Goal: Task Accomplishment & Management: Manage account settings

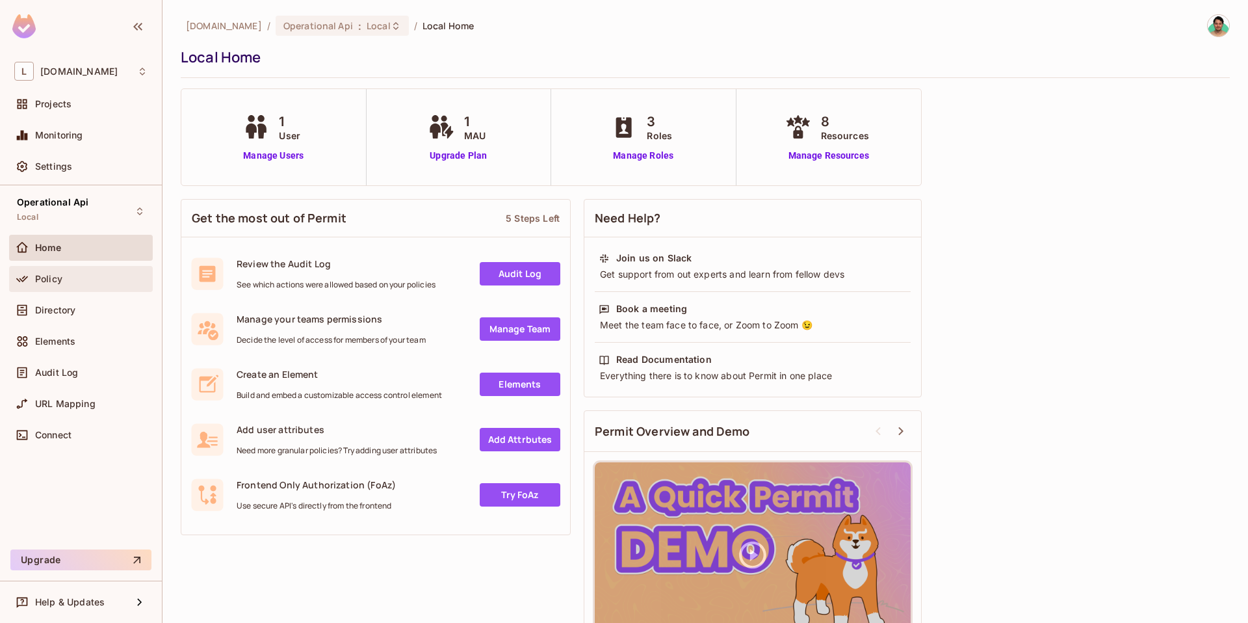
click at [122, 274] on div "Policy" at bounding box center [91, 279] width 112 height 10
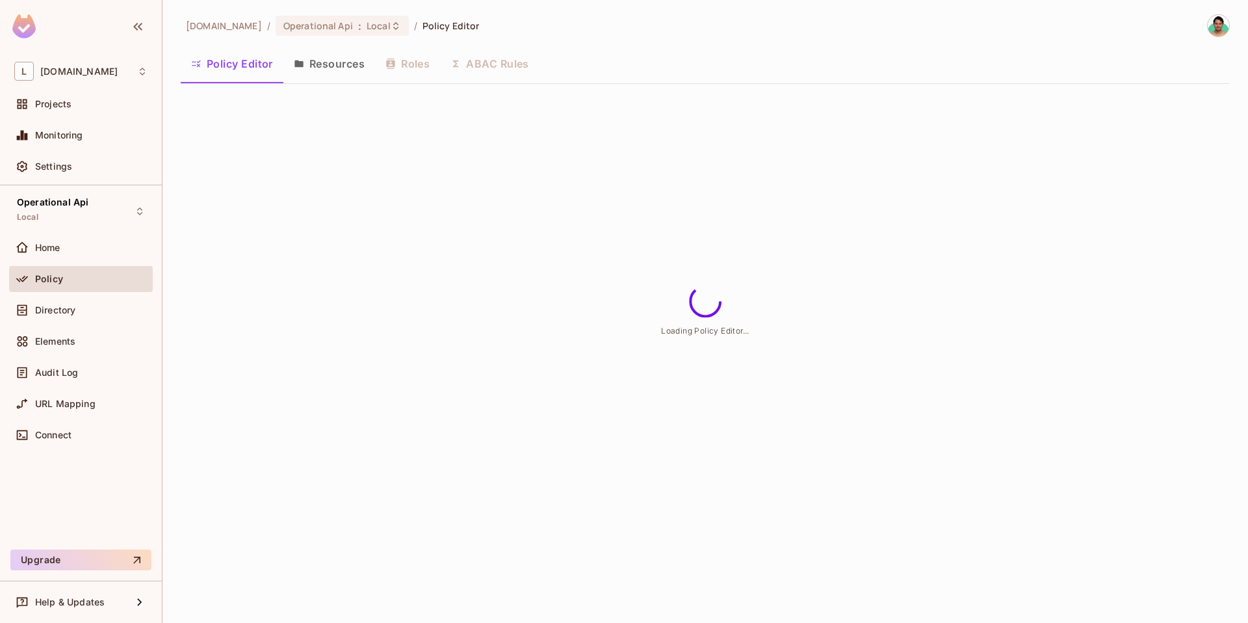
click at [358, 72] on button "Resources" at bounding box center [329, 63] width 92 height 33
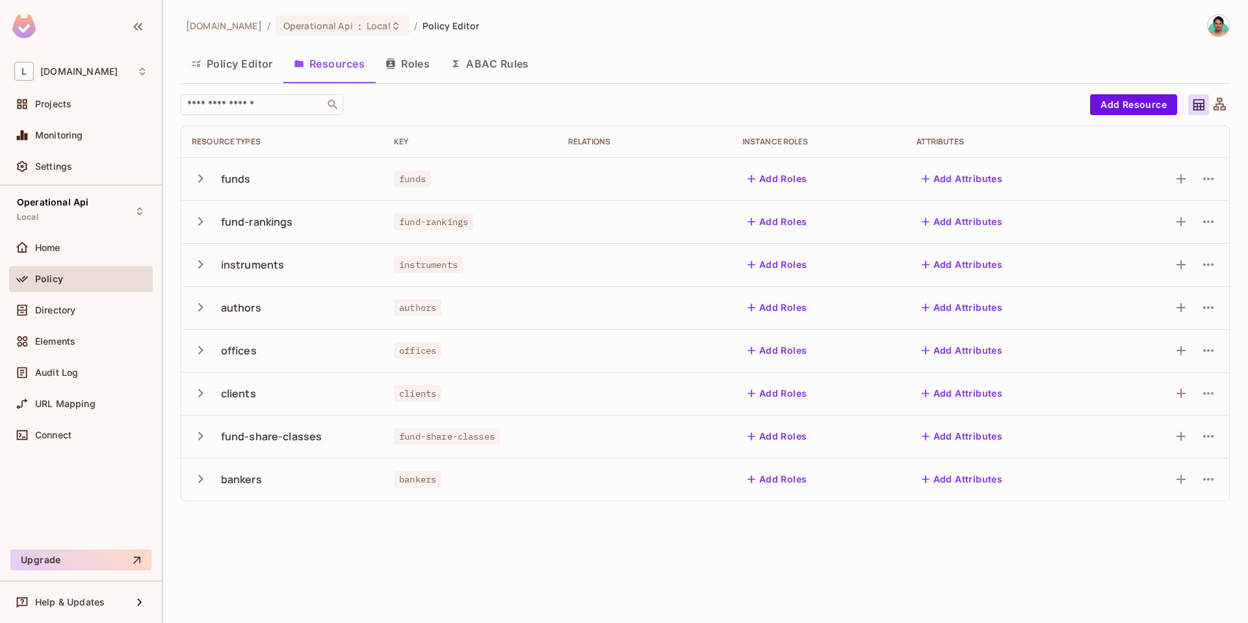
click at [283, 438] on div "fund-share-classes" at bounding box center [271, 436] width 101 height 14
click at [217, 440] on div "fund-share-classes" at bounding box center [282, 436] width 181 height 27
click at [207, 437] on icon "button" at bounding box center [201, 436] width 18 height 18
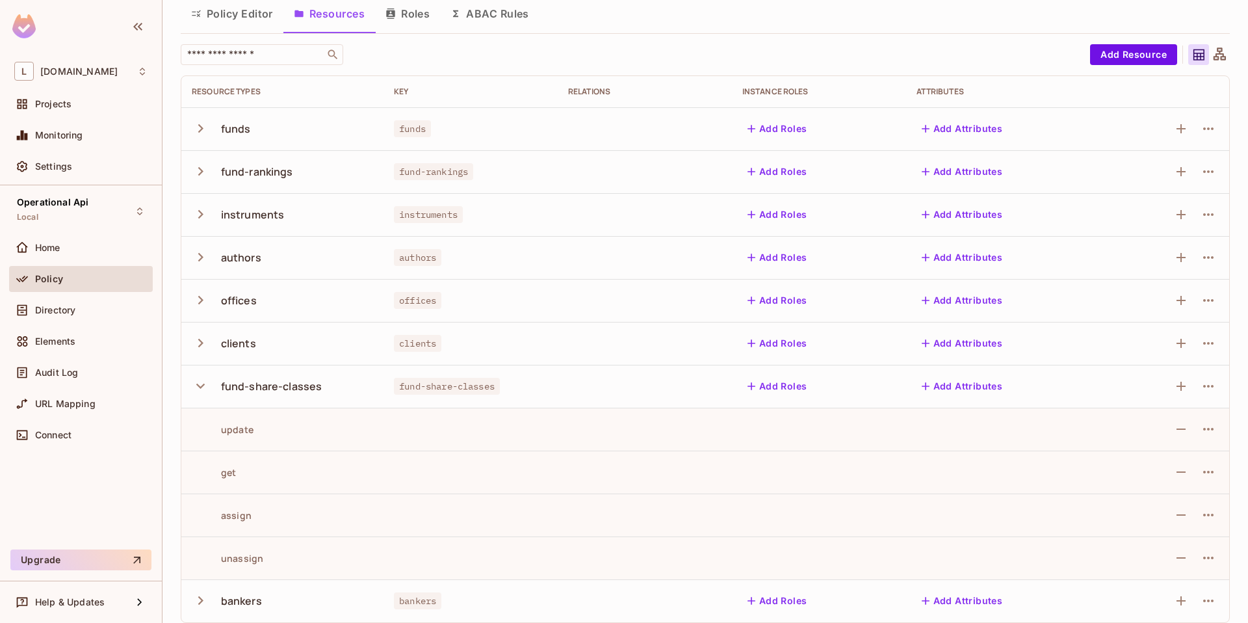
scroll to position [60, 0]
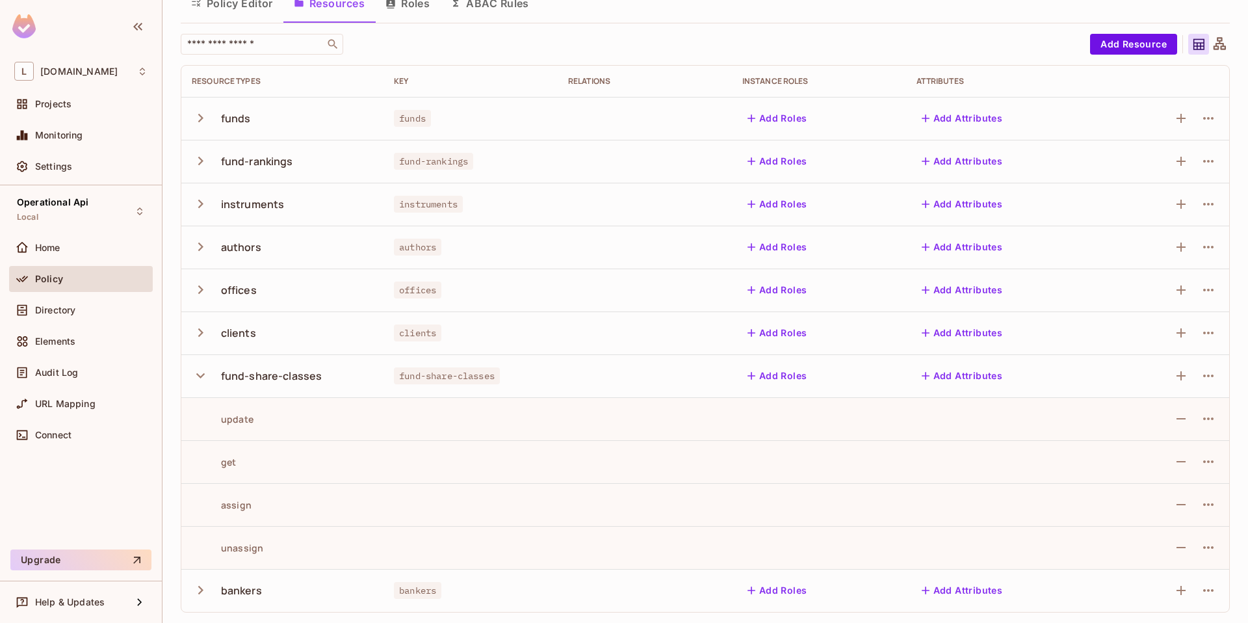
click at [201, 164] on icon "button" at bounding box center [201, 161] width 18 height 18
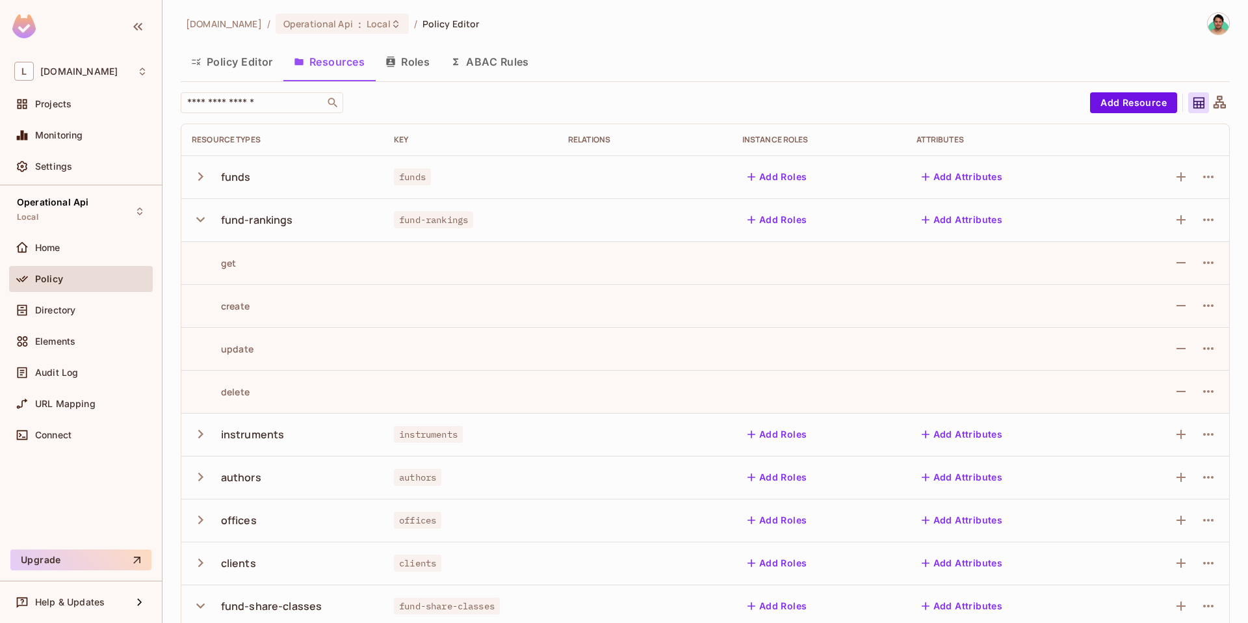
scroll to position [0, 0]
click at [936, 230] on button "Add Attributes" at bounding box center [963, 221] width 92 height 21
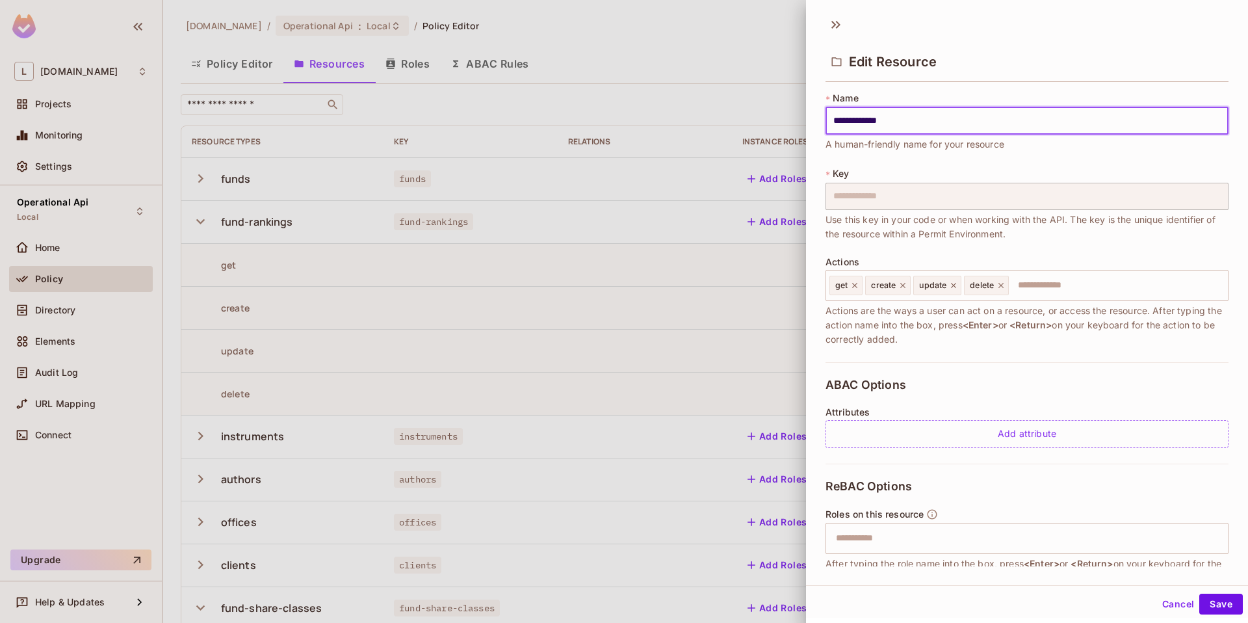
click at [764, 268] on div at bounding box center [624, 311] width 1248 height 623
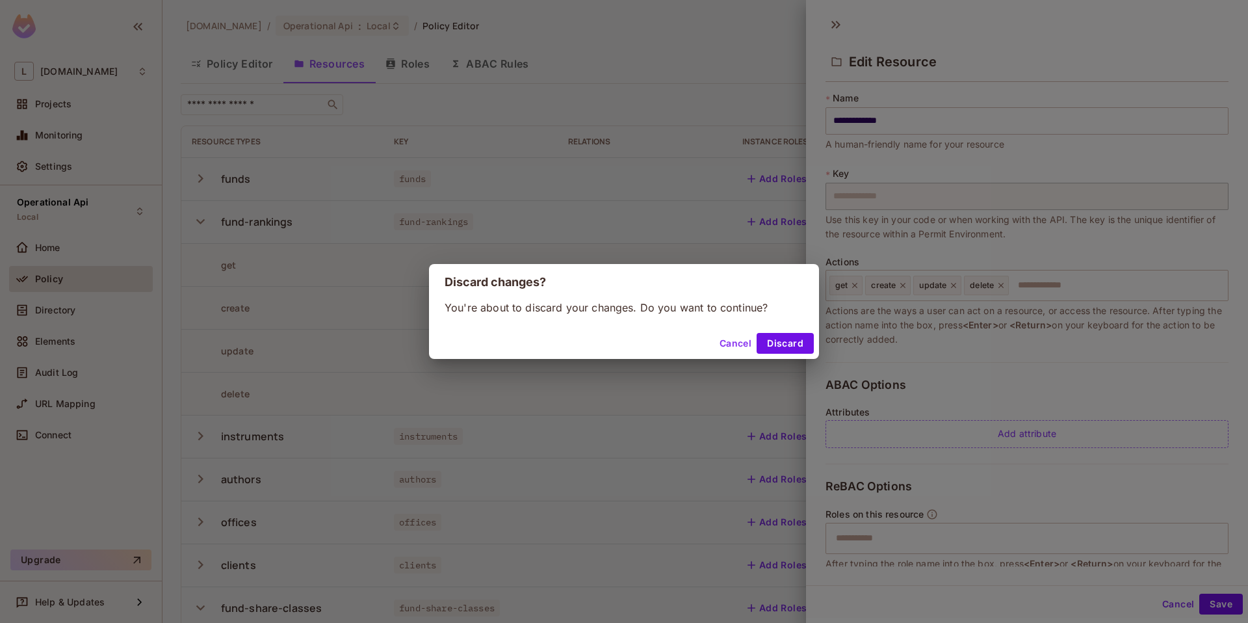
click at [731, 337] on button "Cancel" at bounding box center [736, 343] width 42 height 21
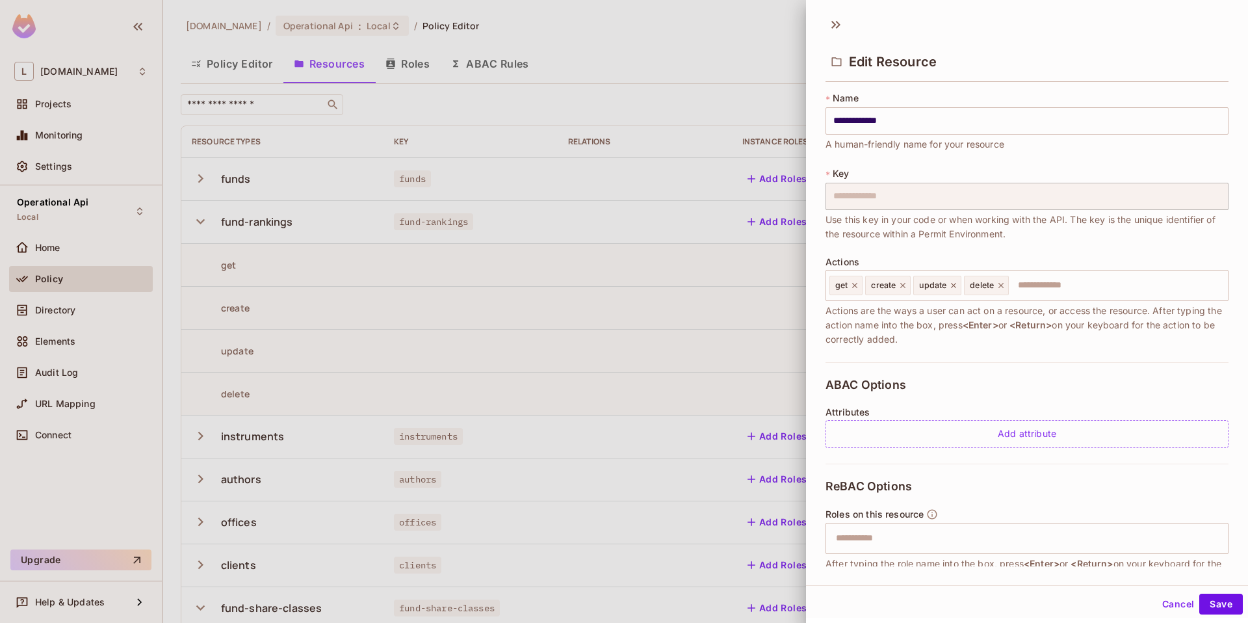
click at [1161, 599] on button "Cancel" at bounding box center [1178, 604] width 42 height 21
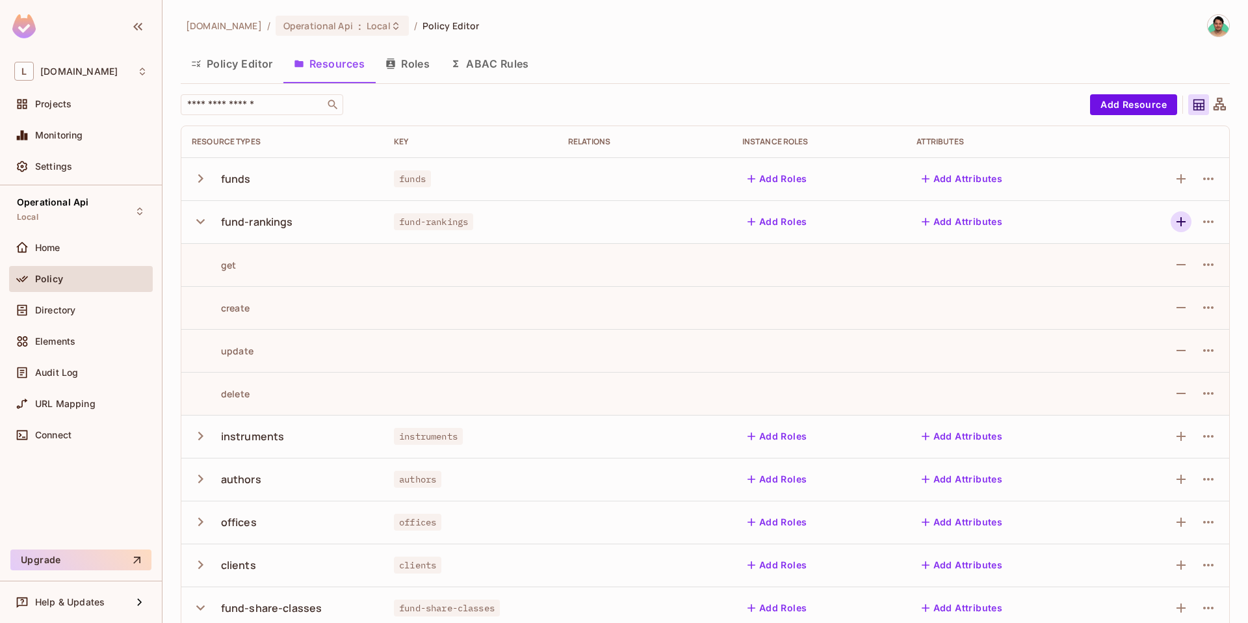
click at [1174, 222] on icon "button" at bounding box center [1182, 222] width 16 height 16
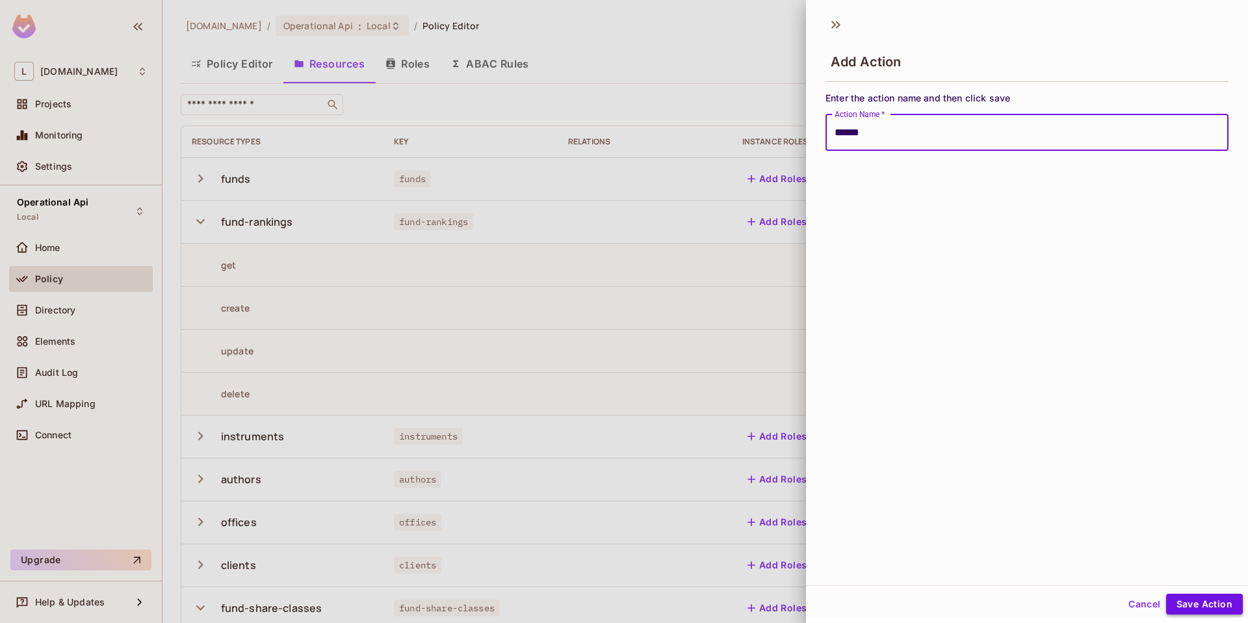
type input "******"
click at [1196, 606] on button "Save Action" at bounding box center [1204, 604] width 77 height 21
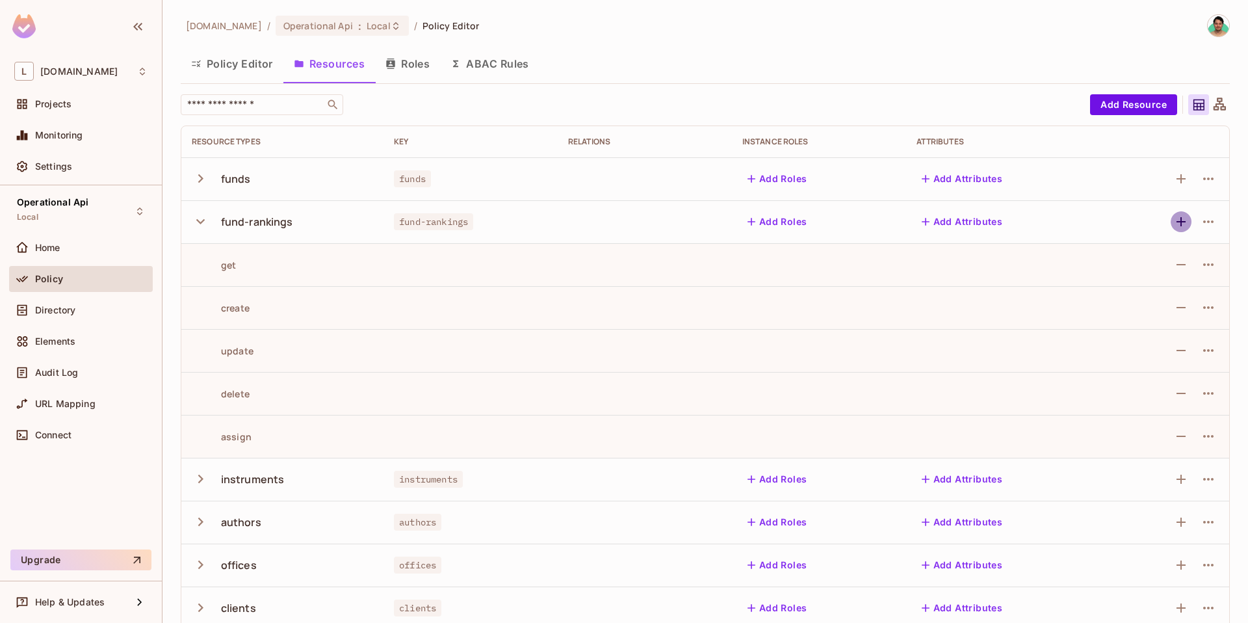
click at [1179, 226] on button "button" at bounding box center [1181, 221] width 21 height 21
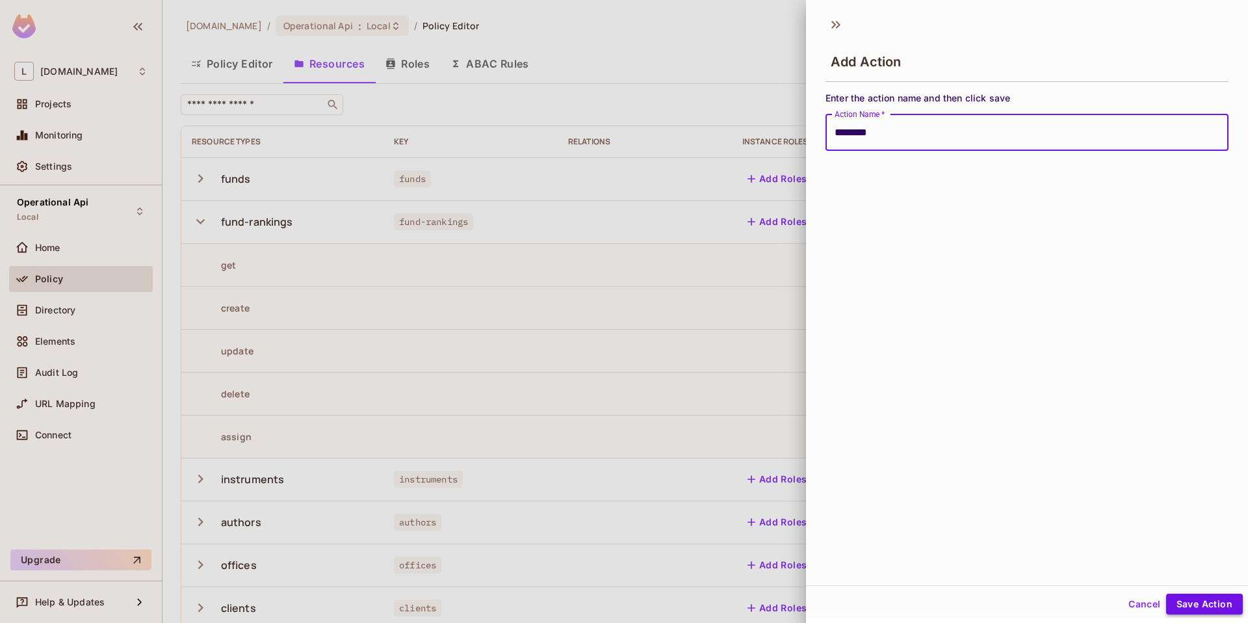
type input "********"
click at [1189, 602] on button "Save Action" at bounding box center [1204, 604] width 77 height 21
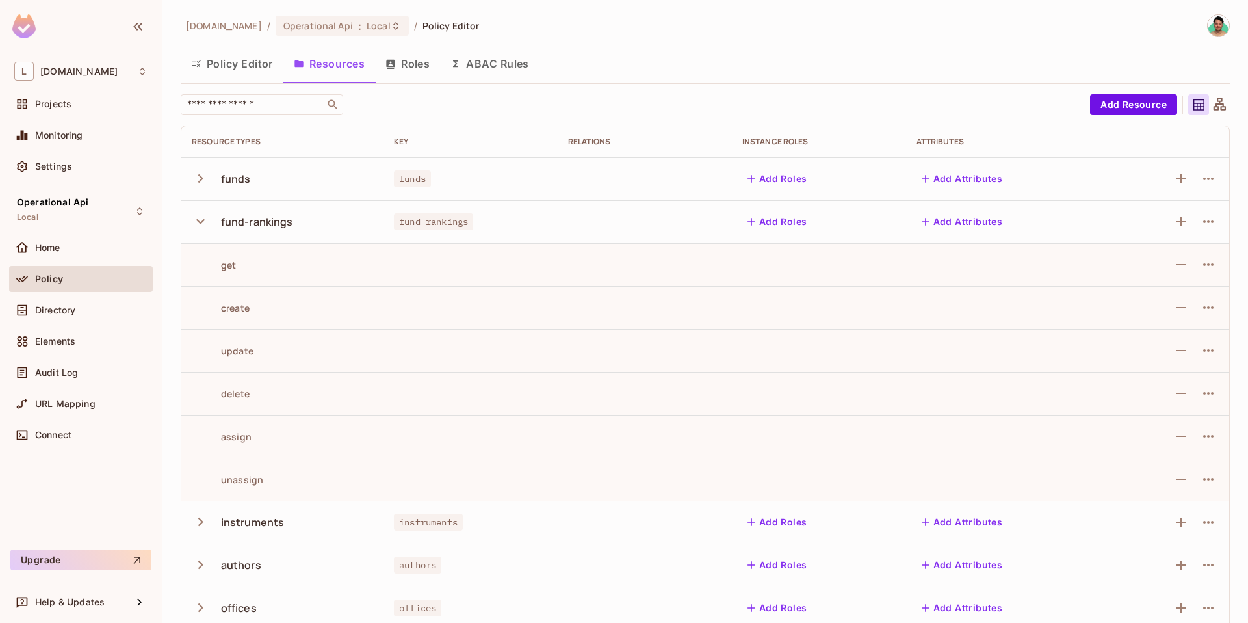
click at [222, 69] on button "Policy Editor" at bounding box center [232, 63] width 103 height 33
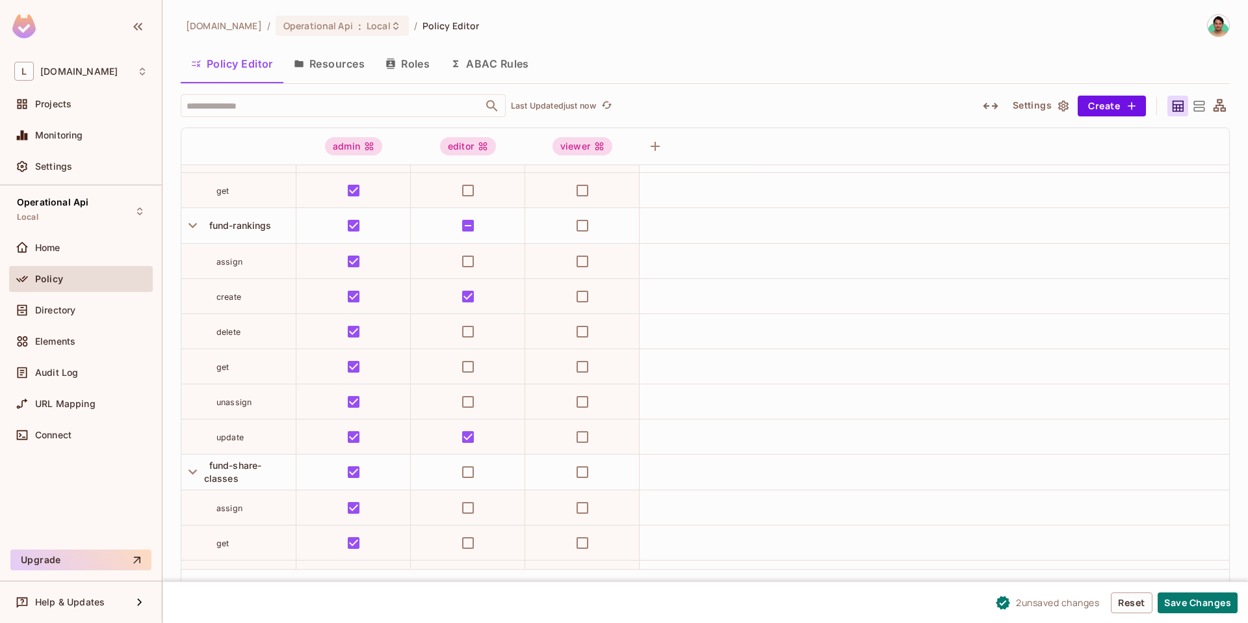
scroll to position [313, 0]
click at [1203, 612] on button "Save Changes" at bounding box center [1198, 602] width 80 height 21
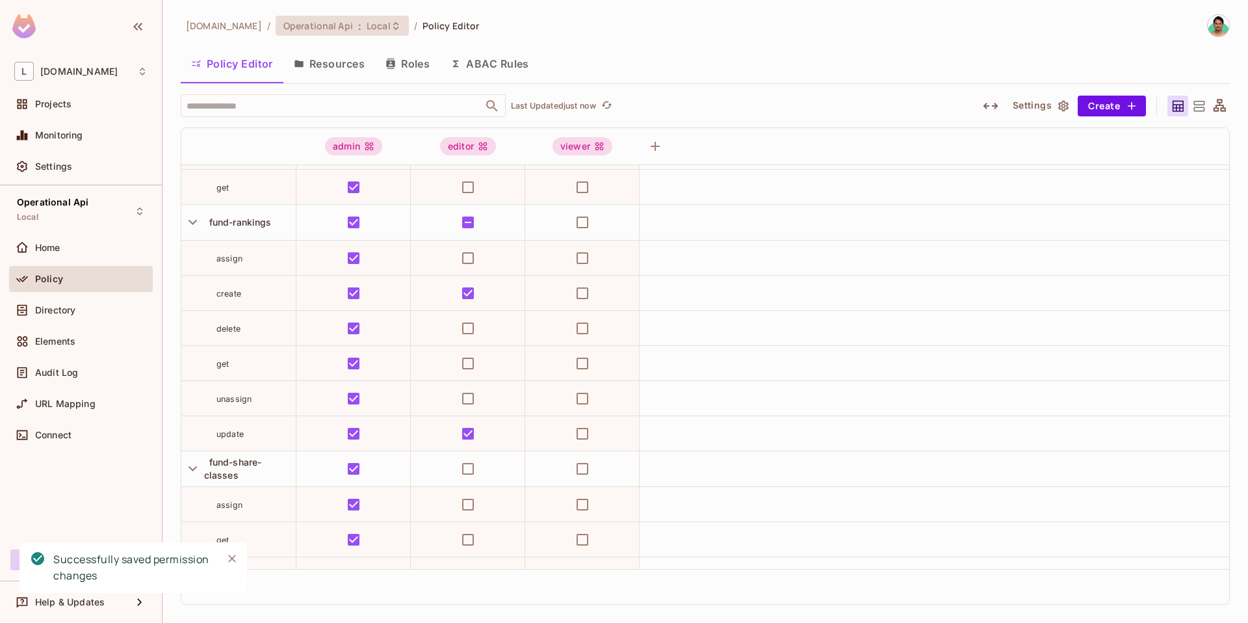
click at [367, 25] on span "Local" at bounding box center [379, 26] width 24 height 12
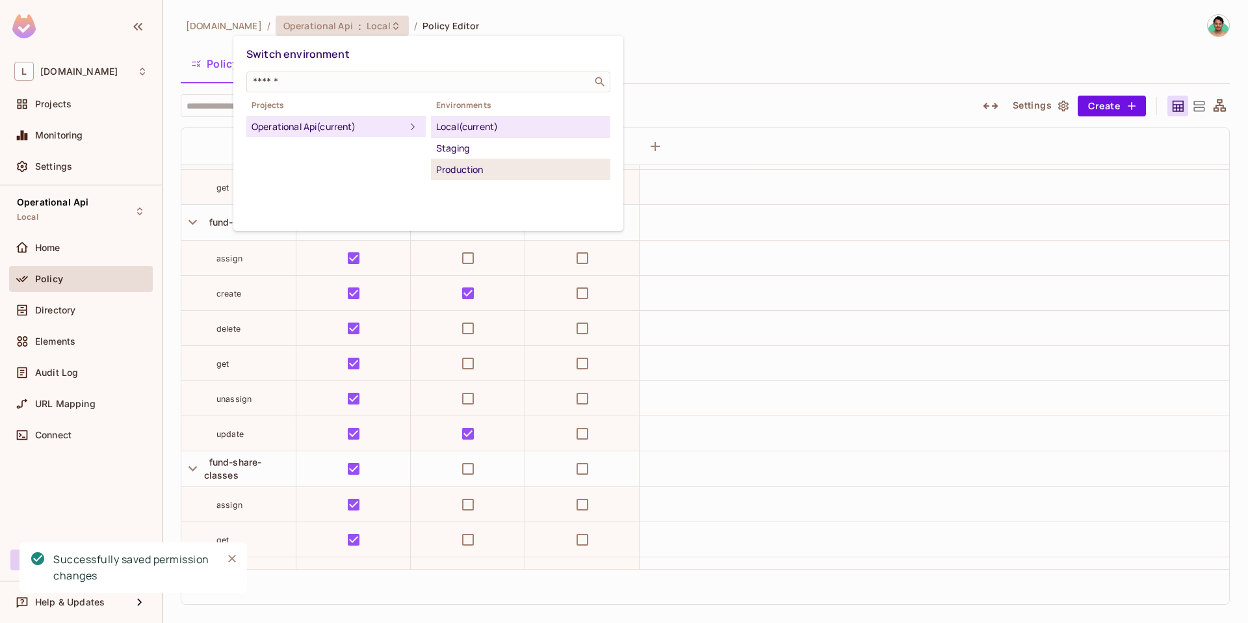
click at [490, 159] on li "Production" at bounding box center [520, 169] width 179 height 21
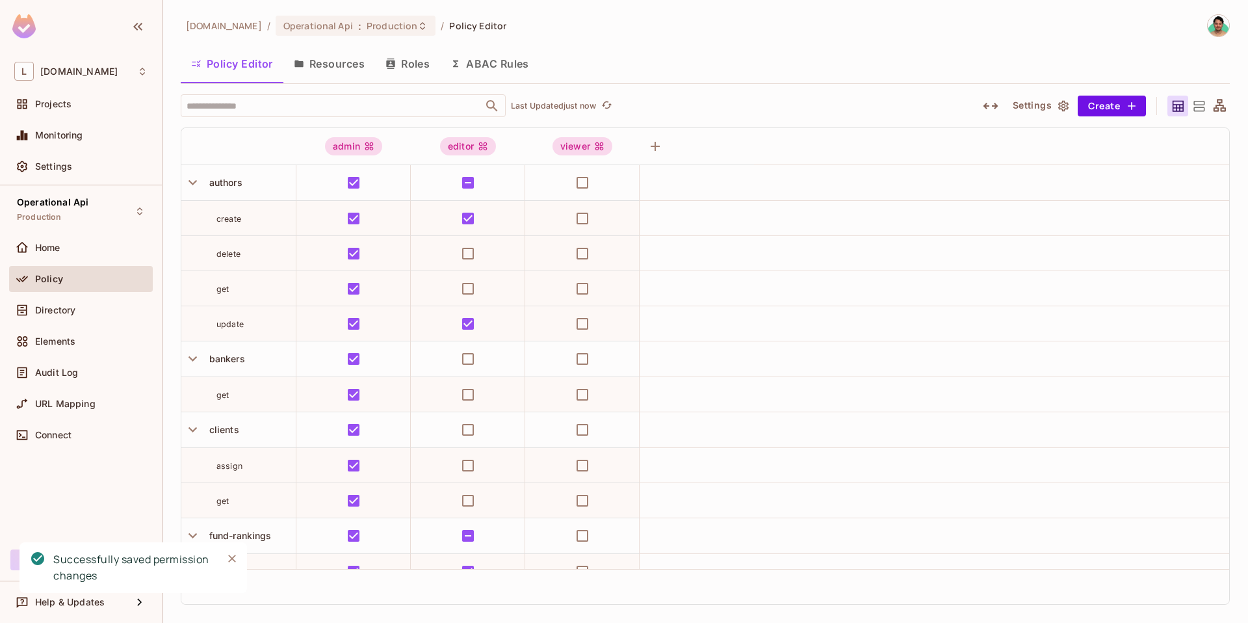
click at [311, 48] on button "Resources" at bounding box center [329, 63] width 92 height 33
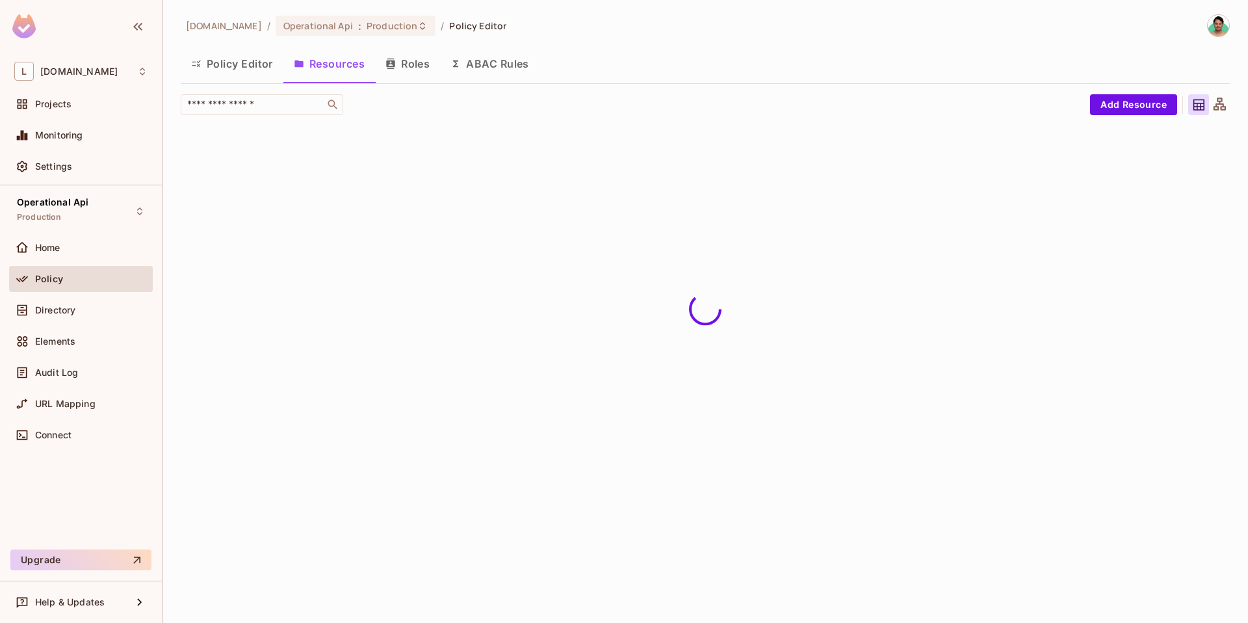
click at [262, 49] on button "Policy Editor" at bounding box center [232, 63] width 103 height 33
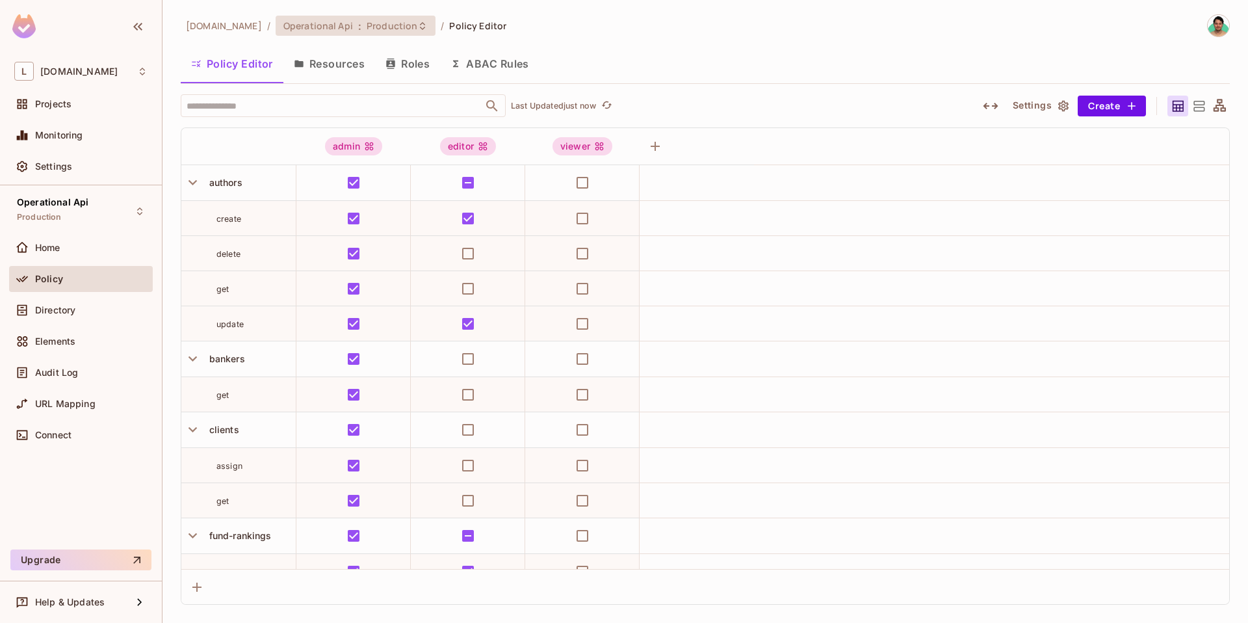
click at [305, 30] on span "Operational Api" at bounding box center [318, 26] width 70 height 12
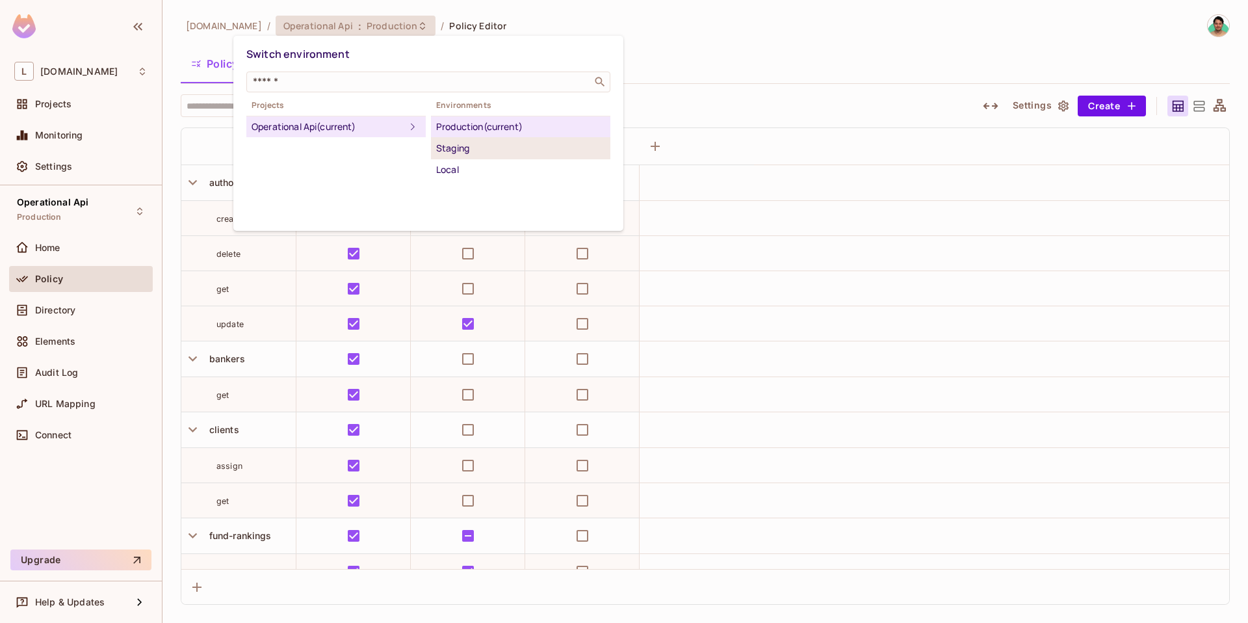
click at [499, 146] on div "Staging" at bounding box center [520, 148] width 169 height 16
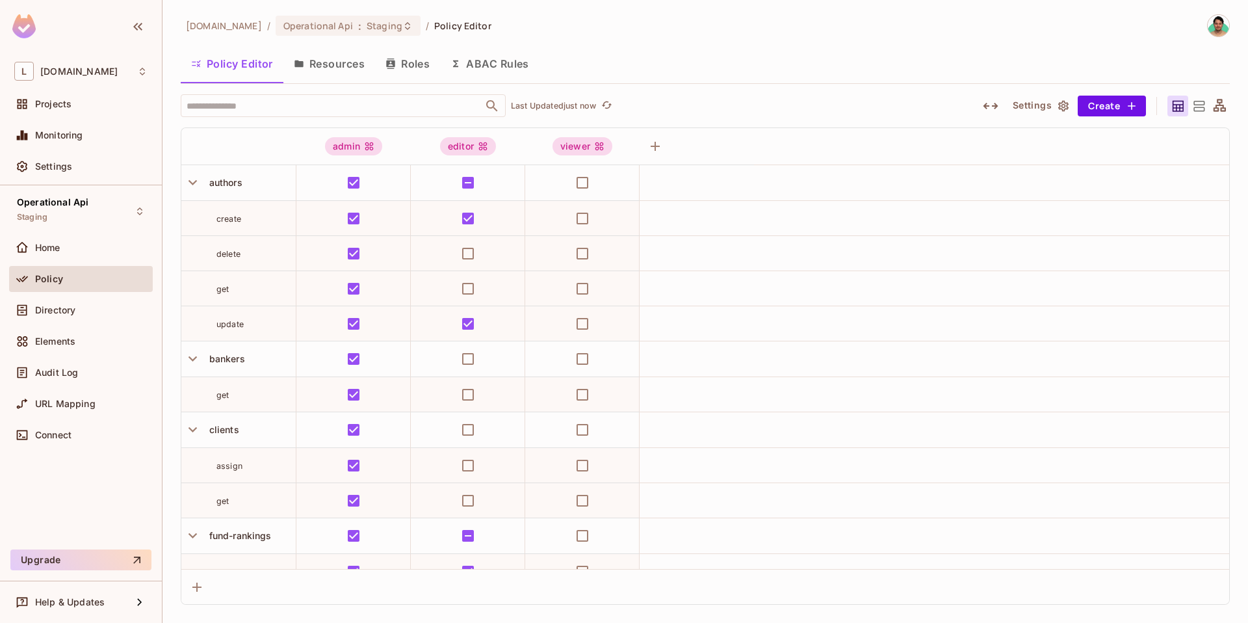
click at [344, 75] on button "Resources" at bounding box center [329, 63] width 92 height 33
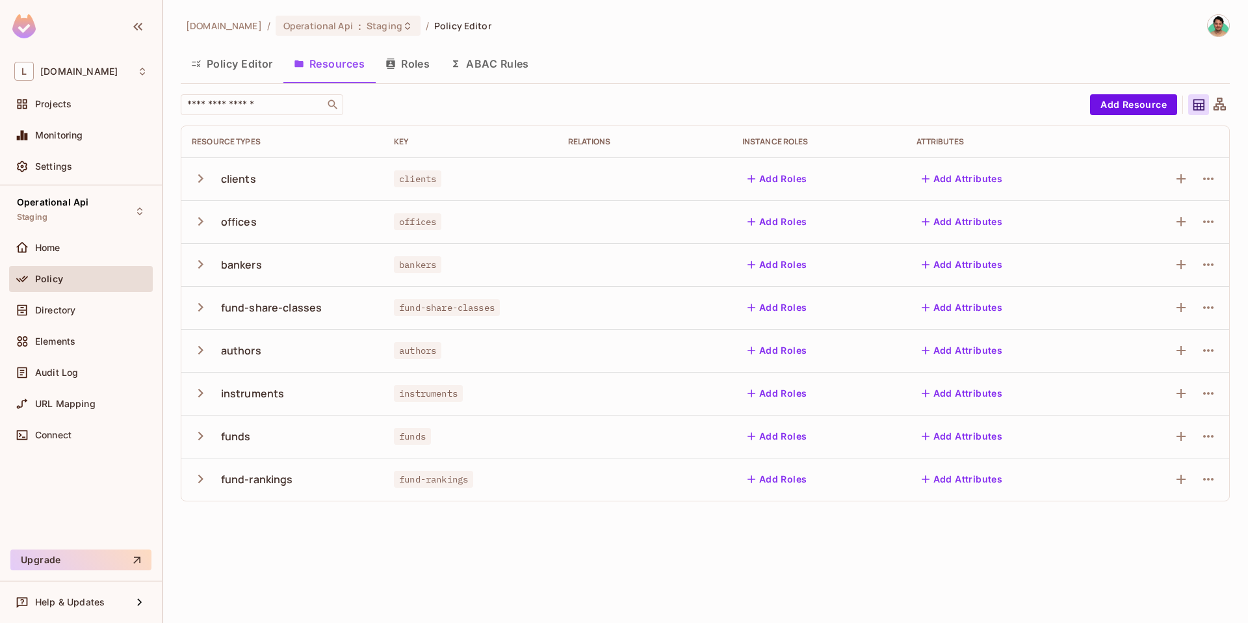
click at [205, 477] on icon "button" at bounding box center [201, 479] width 18 height 18
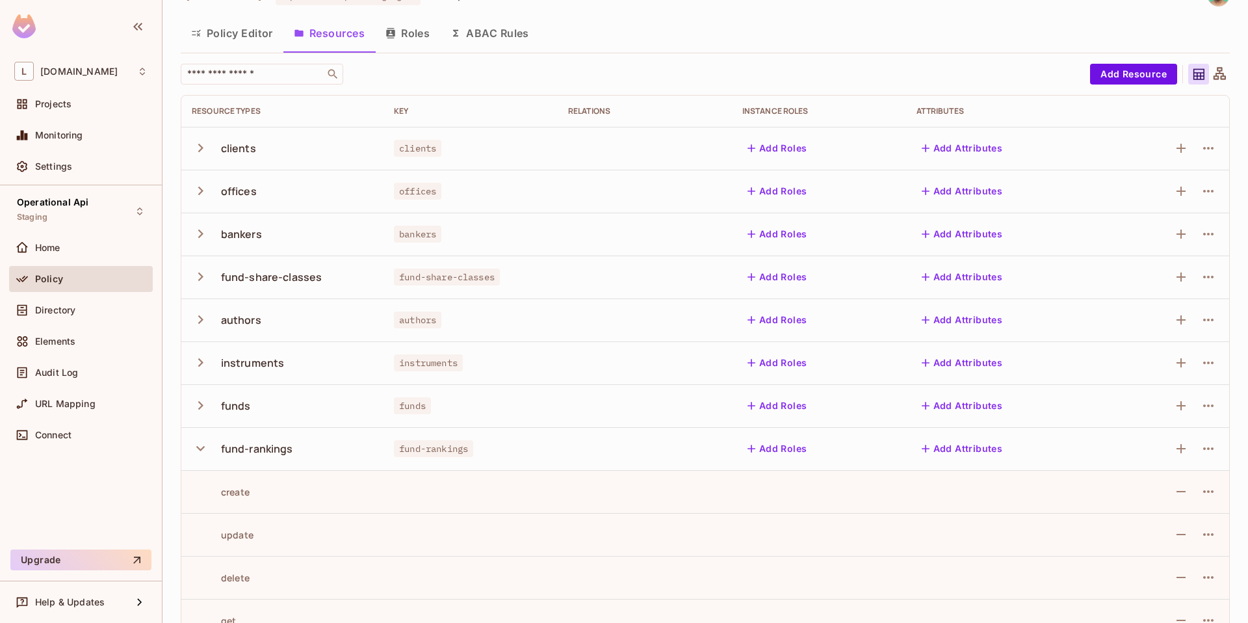
scroll to position [60, 0]
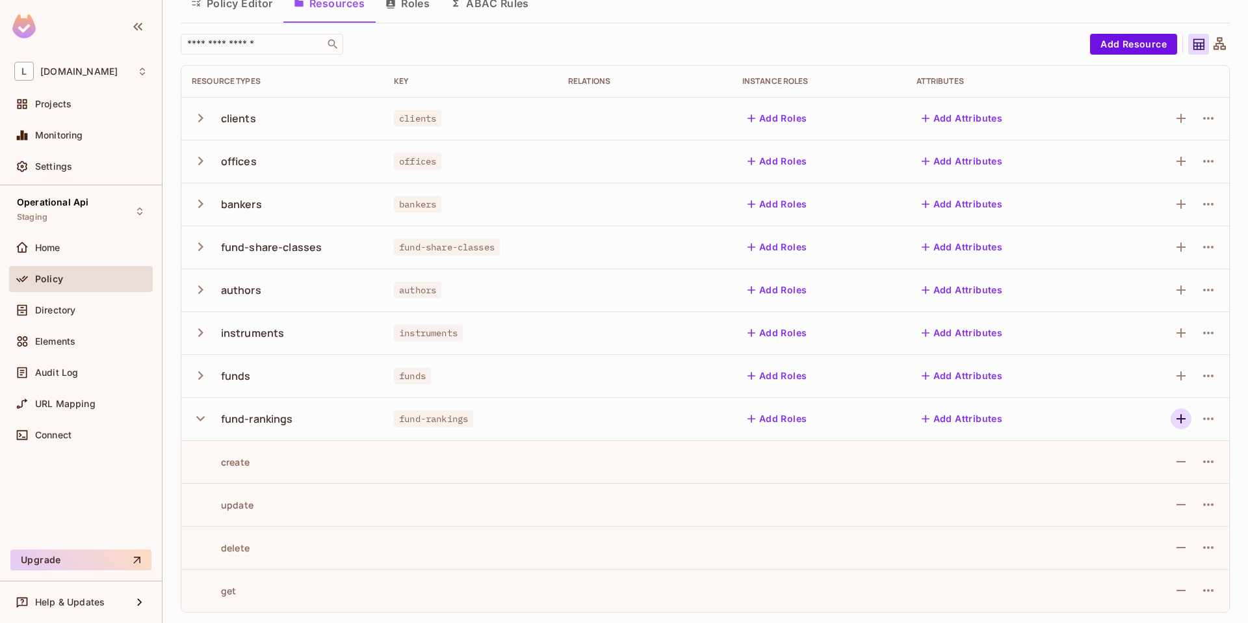
click at [1174, 425] on icon "button" at bounding box center [1182, 419] width 16 height 16
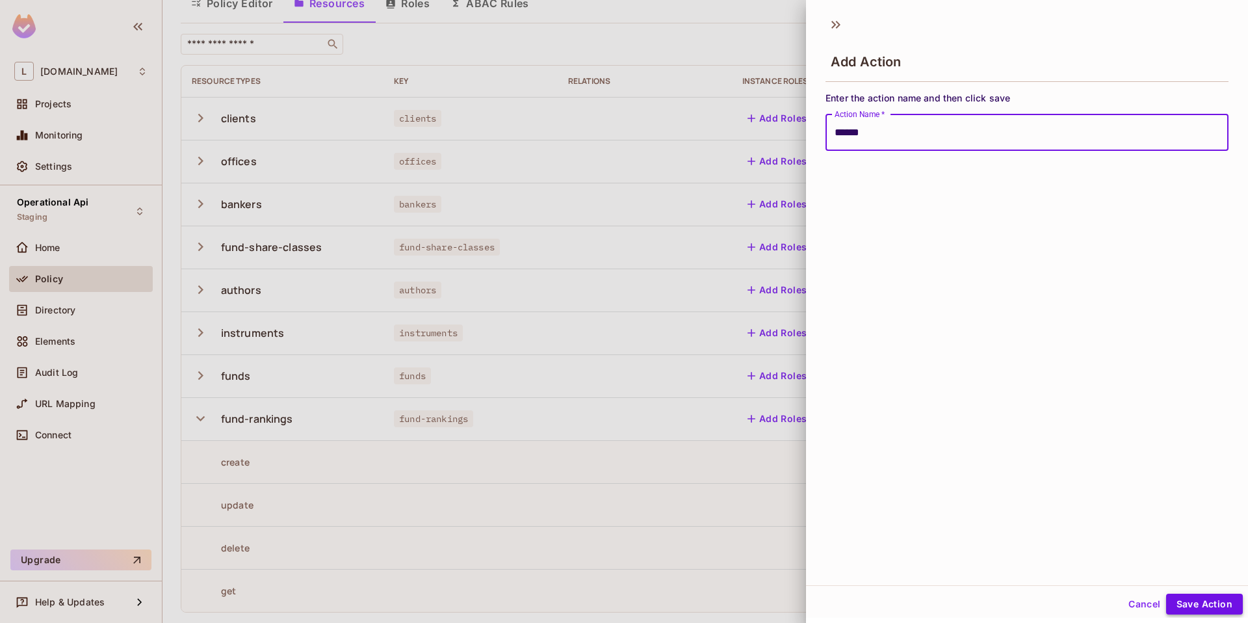
type input "******"
click at [1193, 610] on button "Save Action" at bounding box center [1204, 604] width 77 height 21
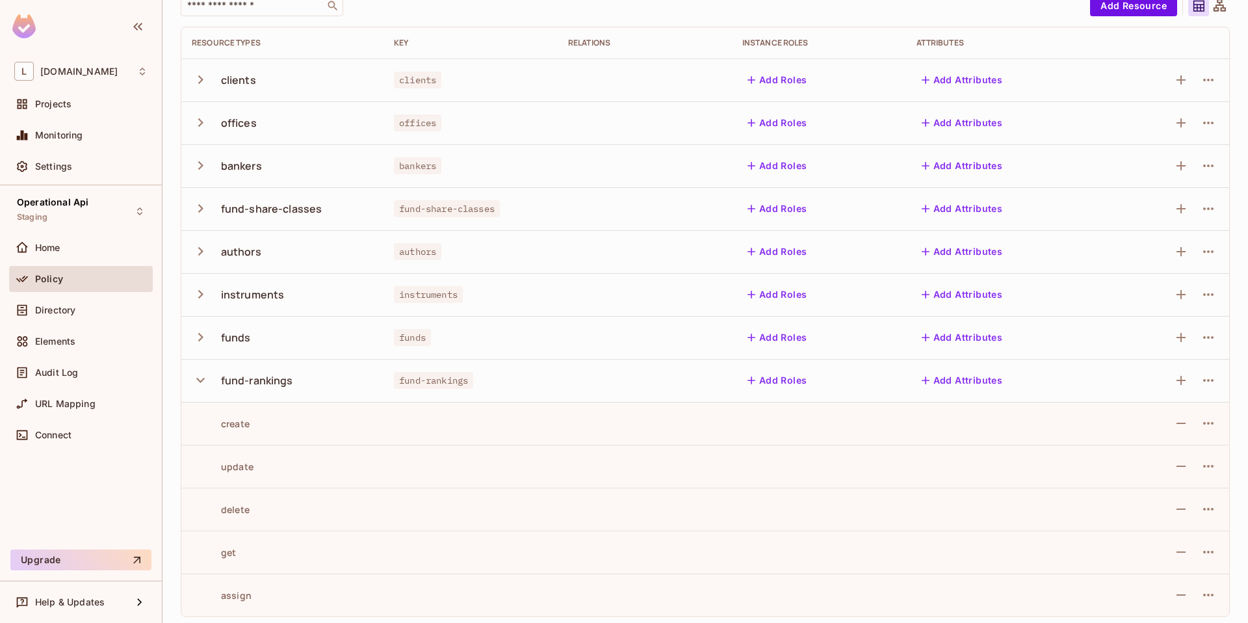
scroll to position [103, 0]
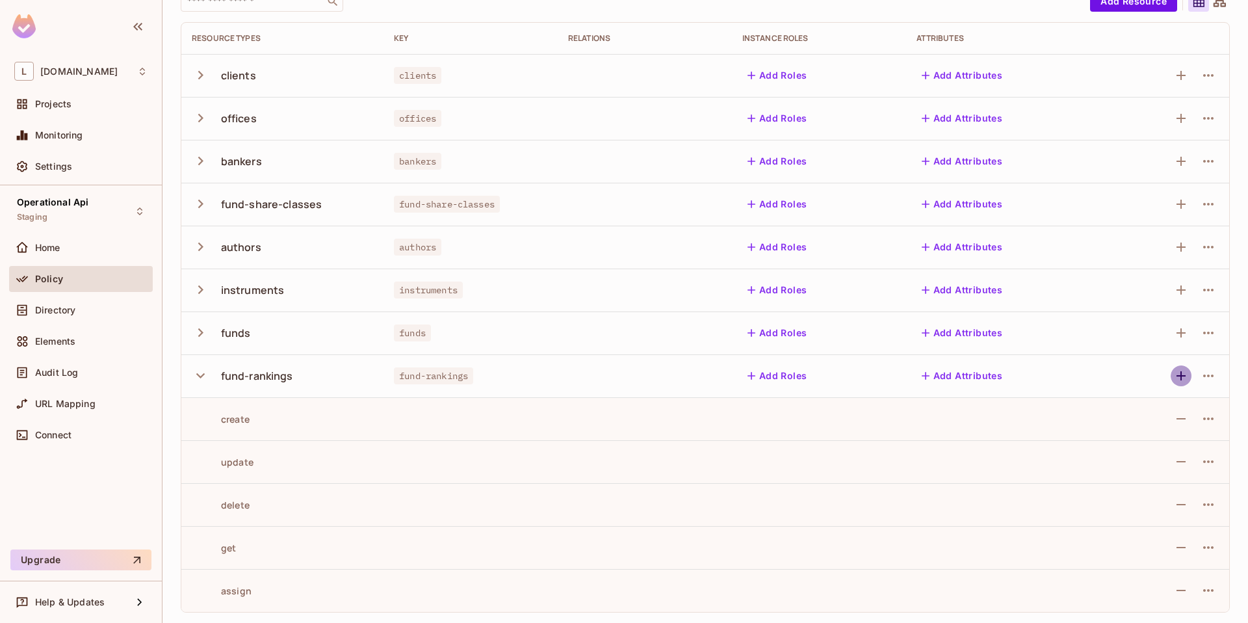
click at [1174, 379] on icon "button" at bounding box center [1182, 376] width 16 height 16
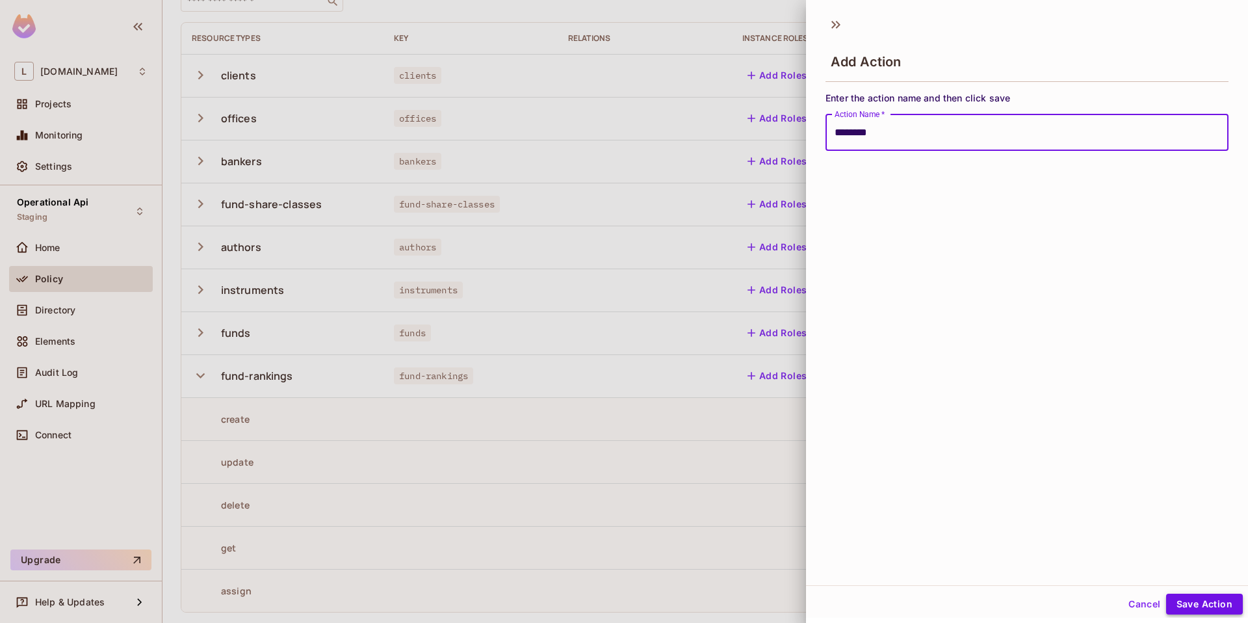
type input "********"
click at [1209, 604] on button "Save Action" at bounding box center [1204, 604] width 77 height 21
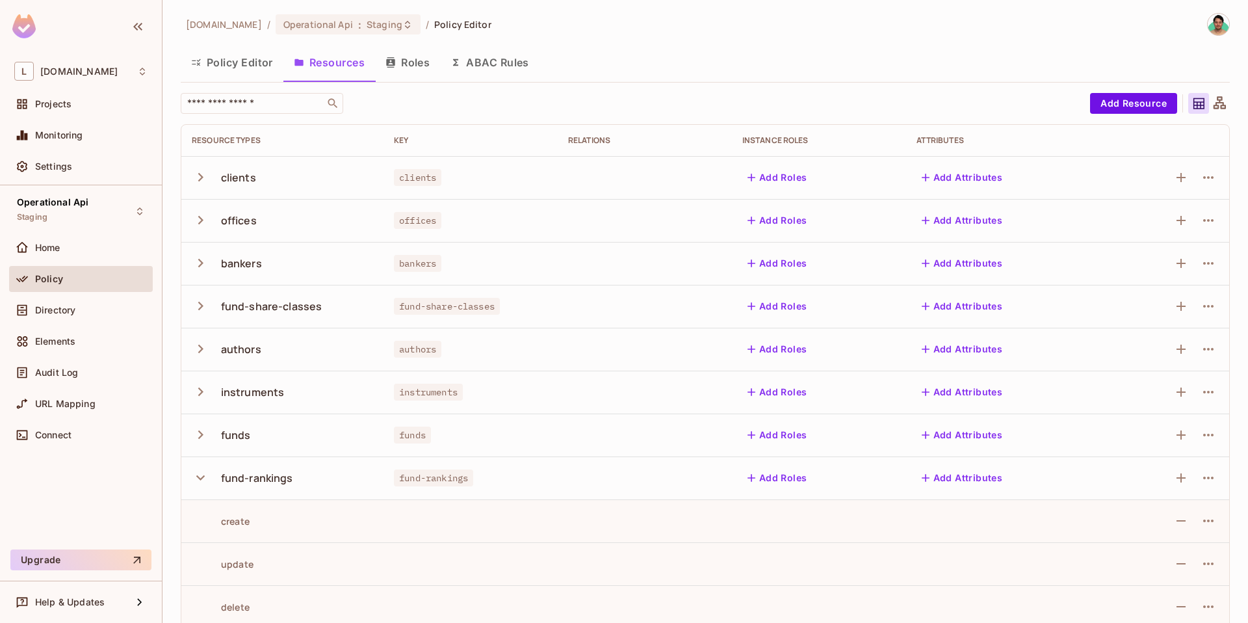
scroll to position [0, 0]
click at [250, 57] on button "Policy Editor" at bounding box center [232, 63] width 103 height 33
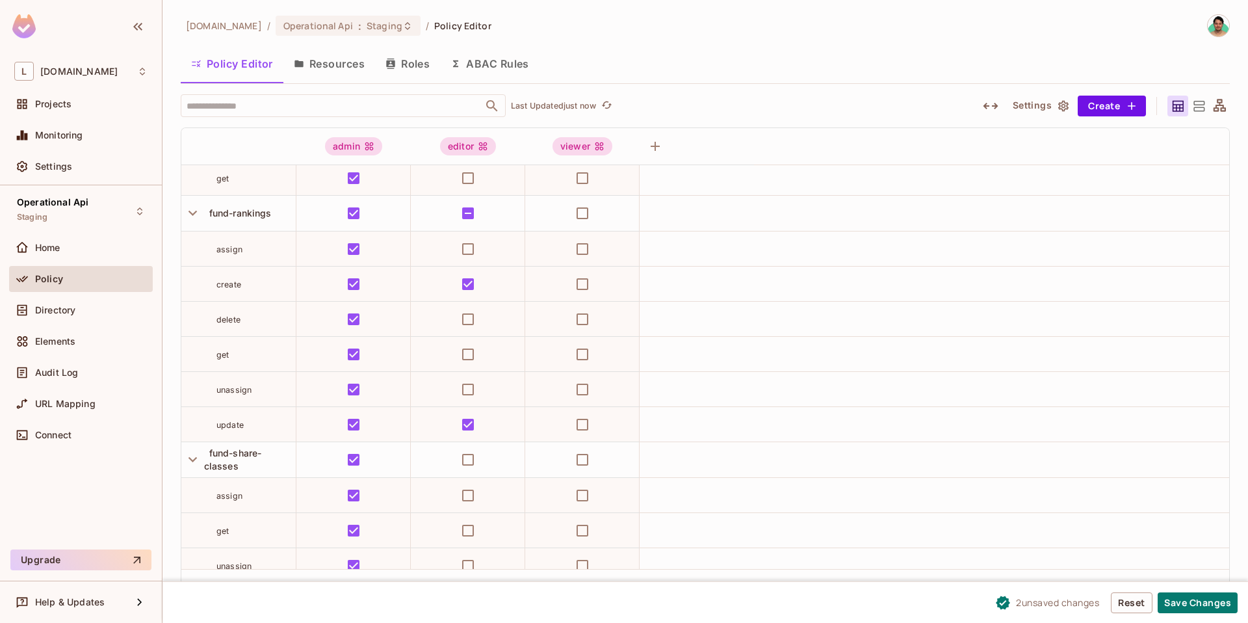
scroll to position [322, 0]
click at [1187, 600] on button "Save Changes" at bounding box center [1198, 602] width 80 height 21
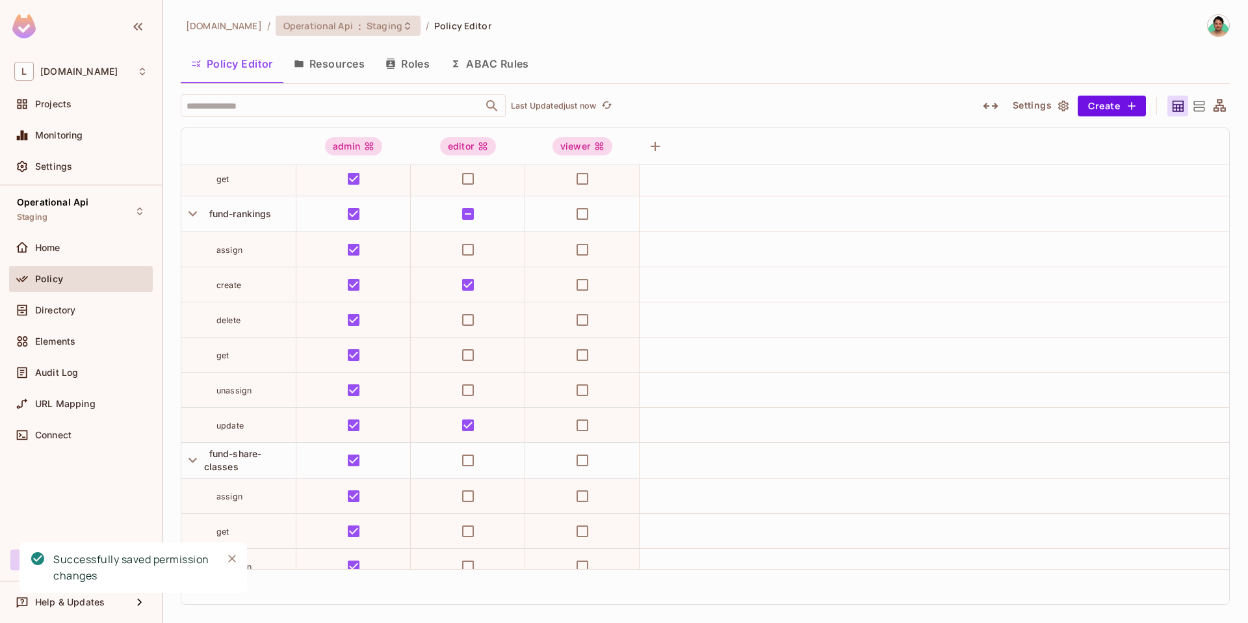
click at [283, 25] on span "Operational Api" at bounding box center [318, 26] width 70 height 12
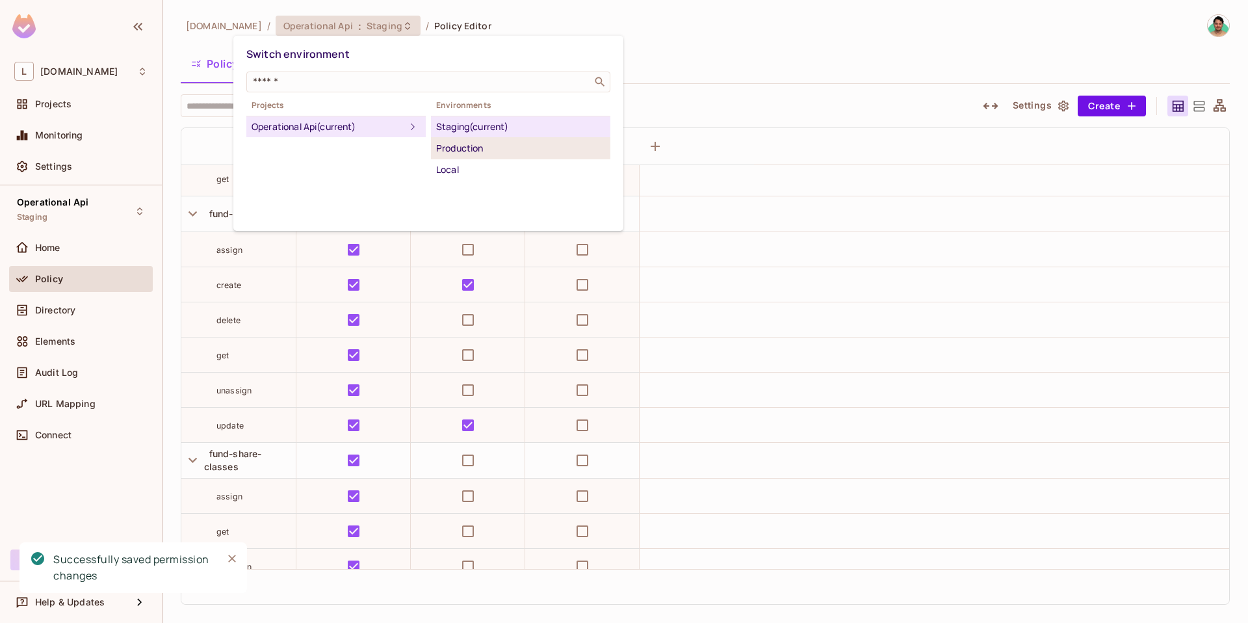
click at [469, 154] on div "Production" at bounding box center [520, 148] width 169 height 16
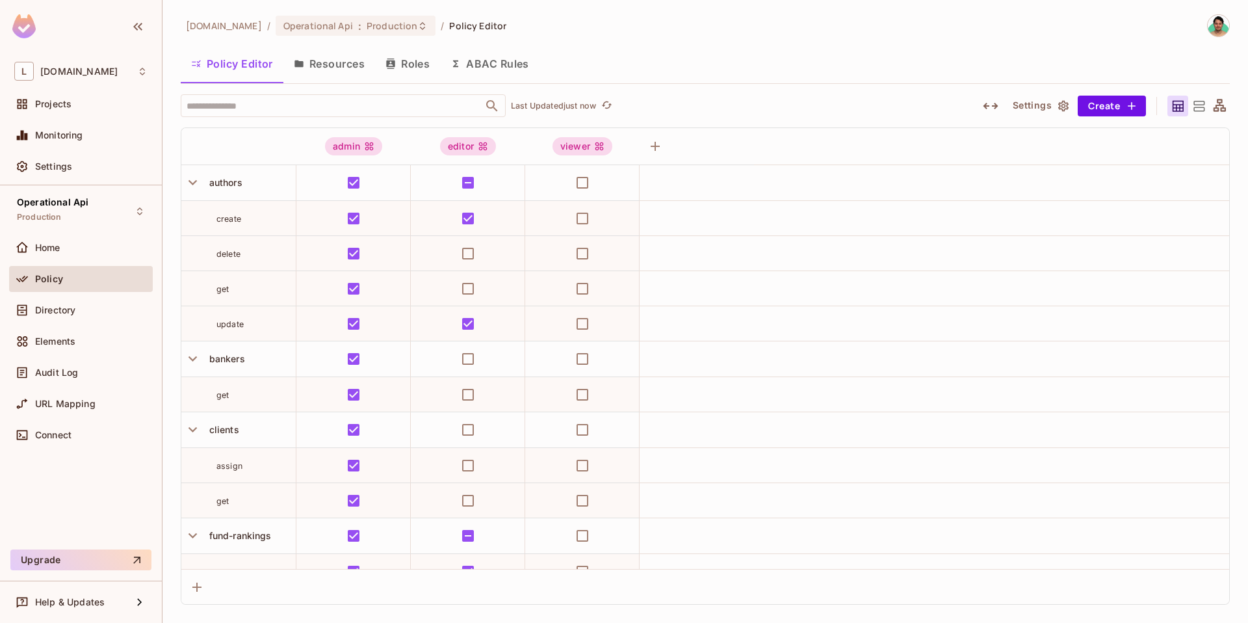
click at [381, 78] on button "Roles" at bounding box center [407, 63] width 65 height 33
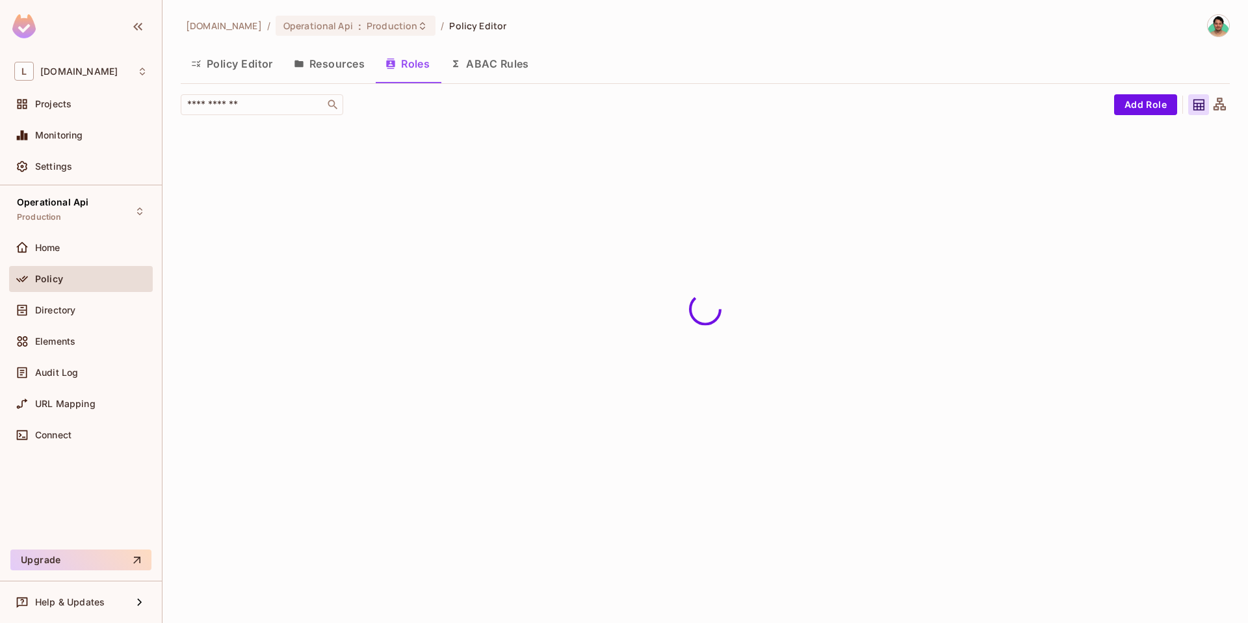
click at [370, 71] on button "Resources" at bounding box center [329, 63] width 92 height 33
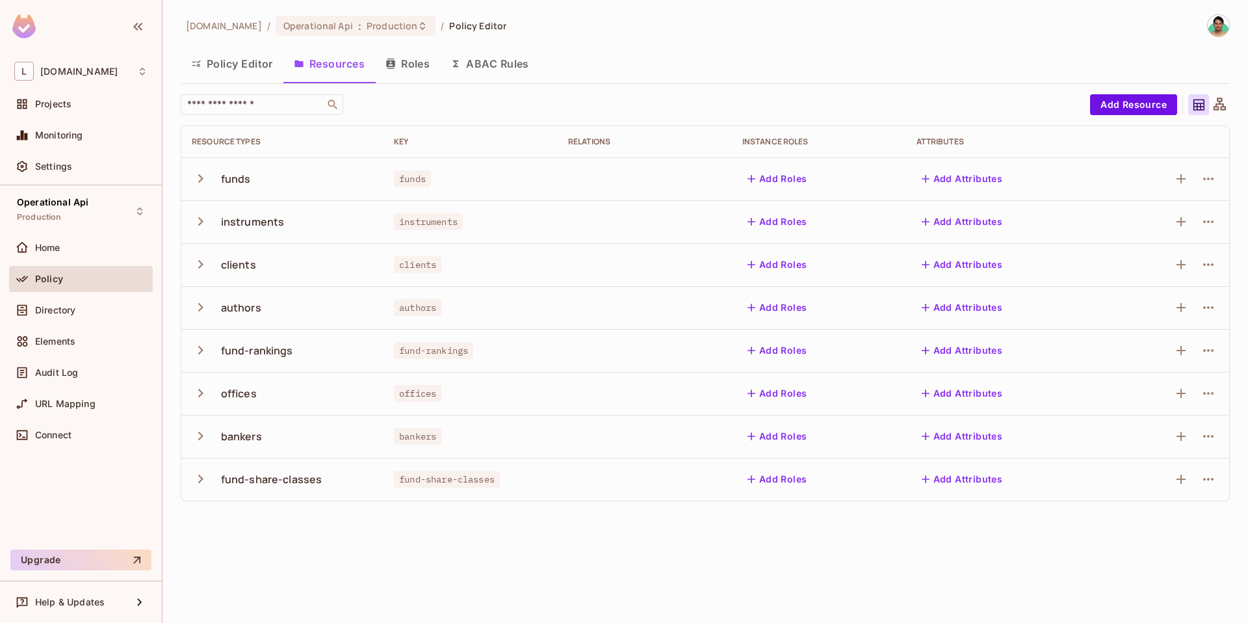
click at [261, 341] on div "fund-rankings" at bounding box center [282, 350] width 181 height 27
click at [207, 348] on icon "button" at bounding box center [201, 350] width 18 height 18
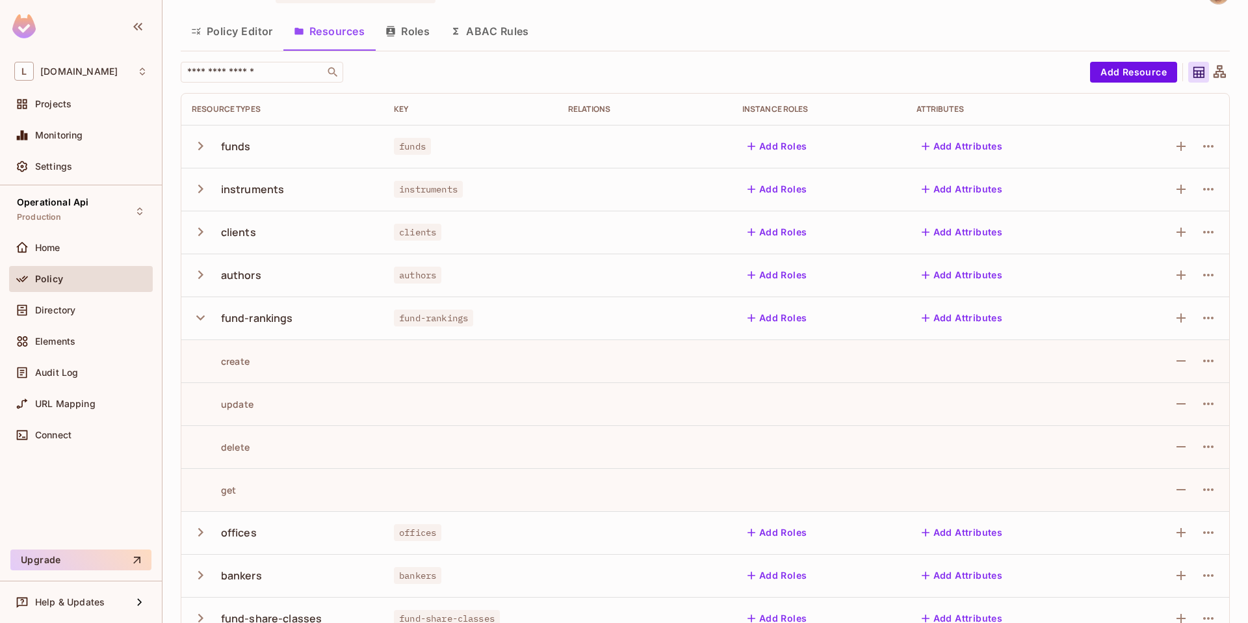
scroll to position [33, 0]
click at [1177, 317] on icon "button" at bounding box center [1181, 317] width 9 height 9
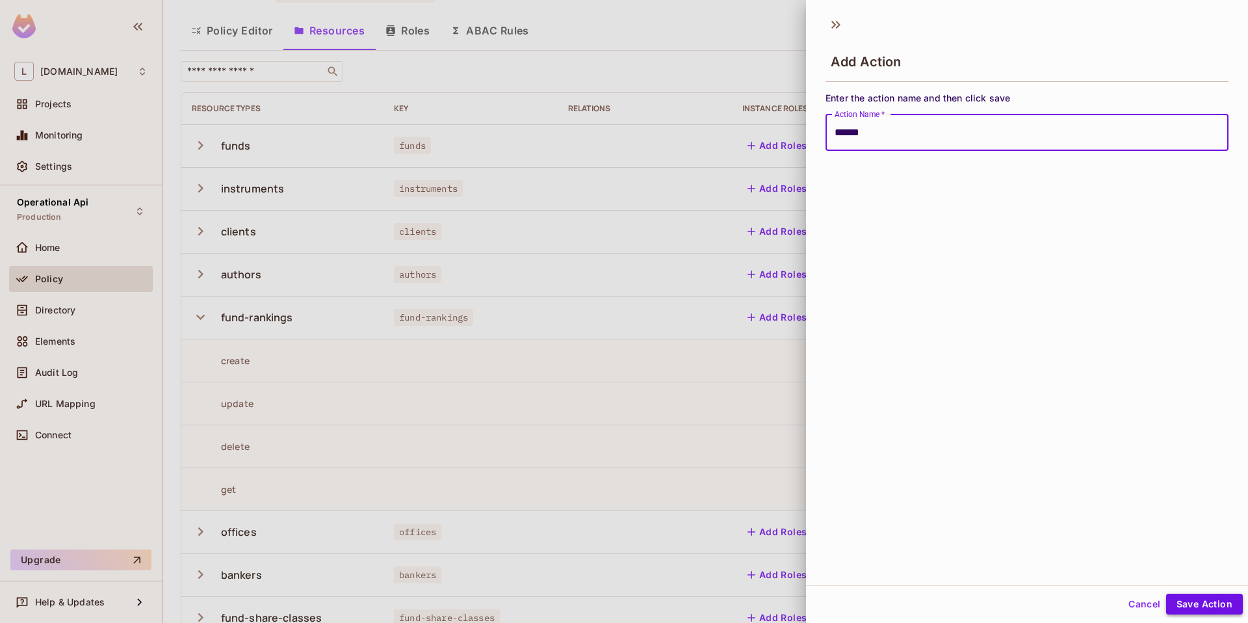
type input "******"
click at [1202, 605] on button "Save Action" at bounding box center [1204, 604] width 77 height 21
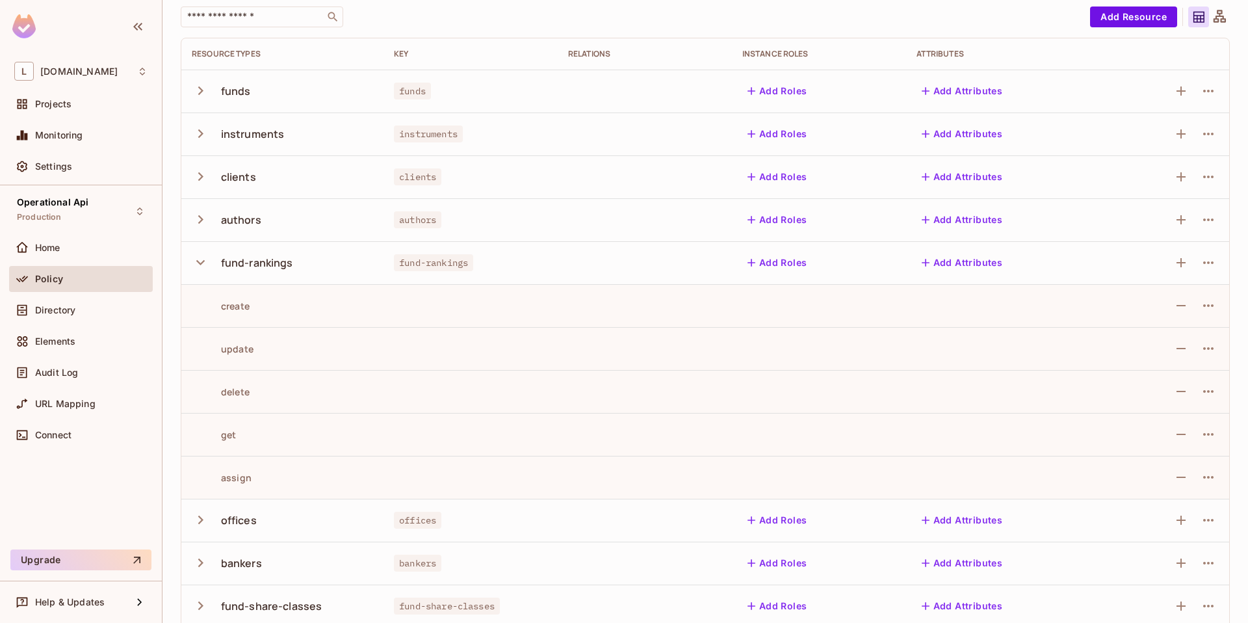
scroll to position [103, 0]
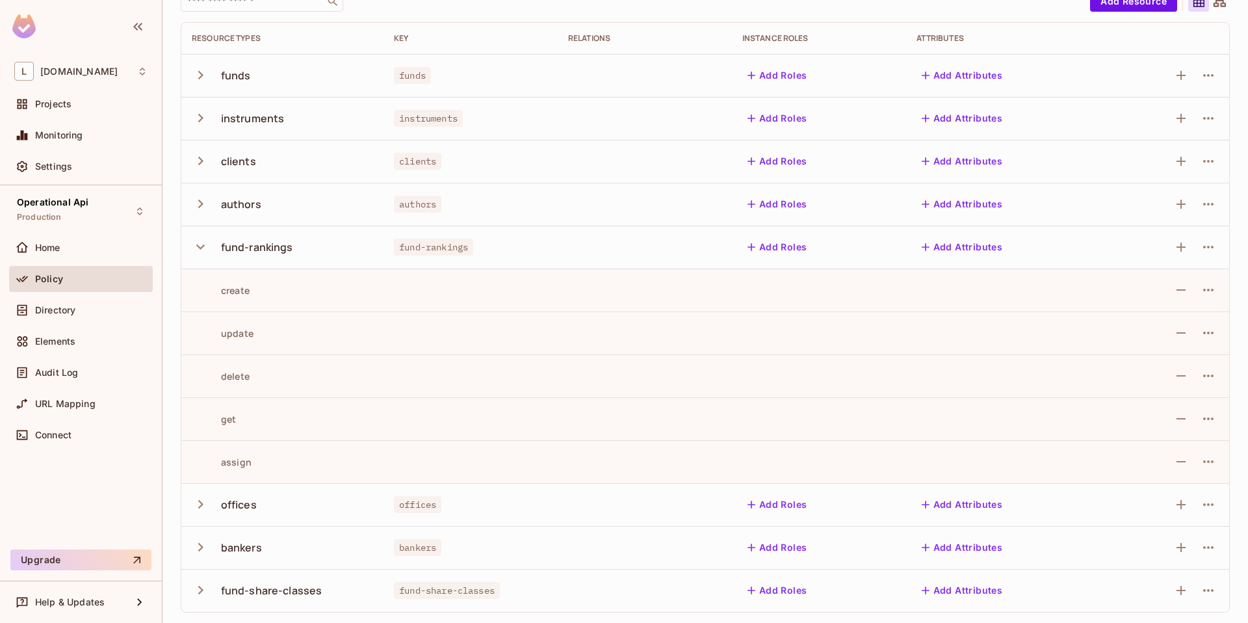
click at [384, 577] on td "fund-share-classes" at bounding box center [471, 590] width 174 height 43
click at [282, 585] on div "fund-share-classes" at bounding box center [271, 590] width 101 height 14
click at [248, 590] on div "fund-share-classes" at bounding box center [271, 590] width 101 height 14
click at [205, 590] on icon "button" at bounding box center [201, 590] width 18 height 18
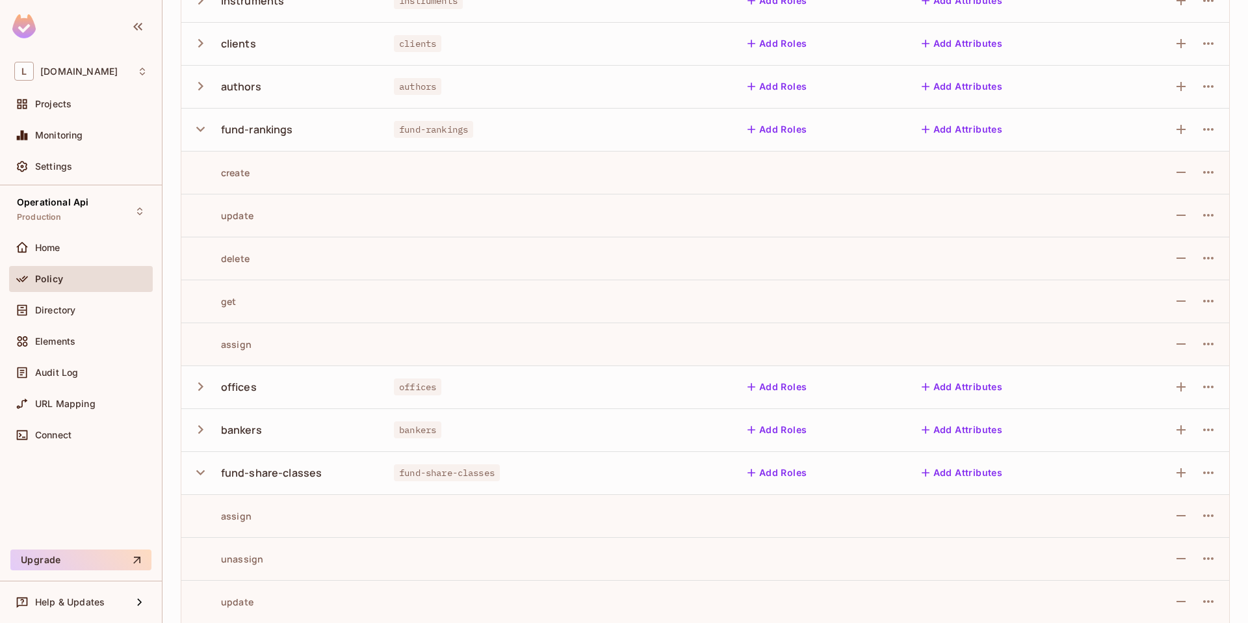
scroll to position [176, 0]
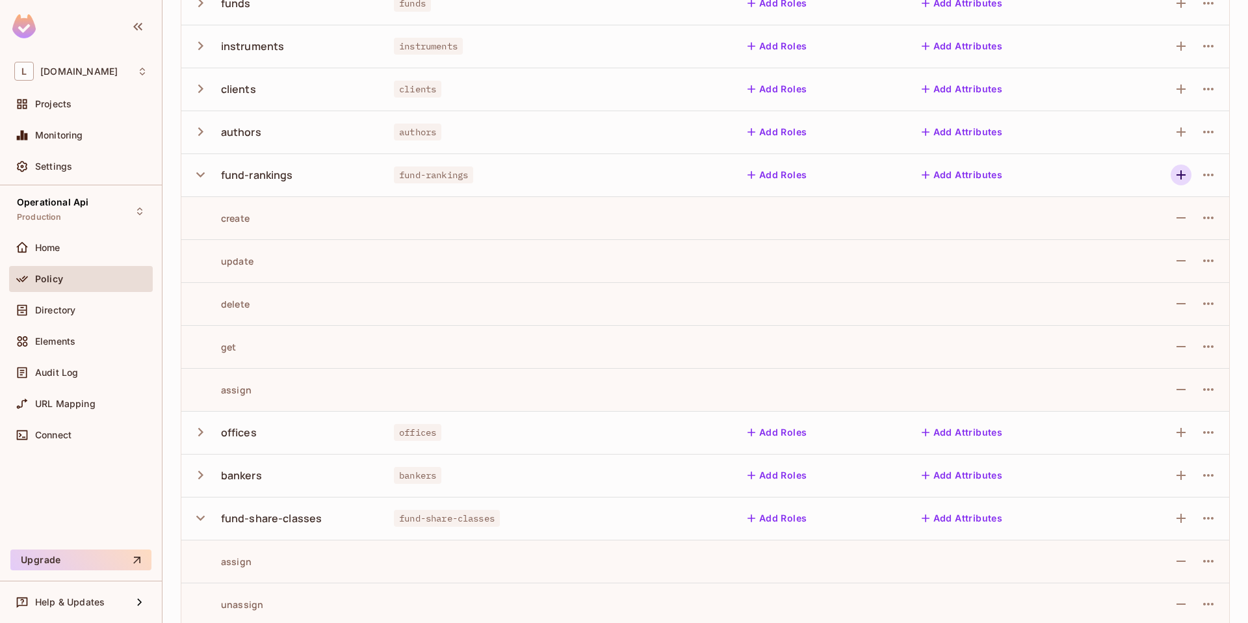
click at [1174, 174] on icon "button" at bounding box center [1182, 175] width 16 height 16
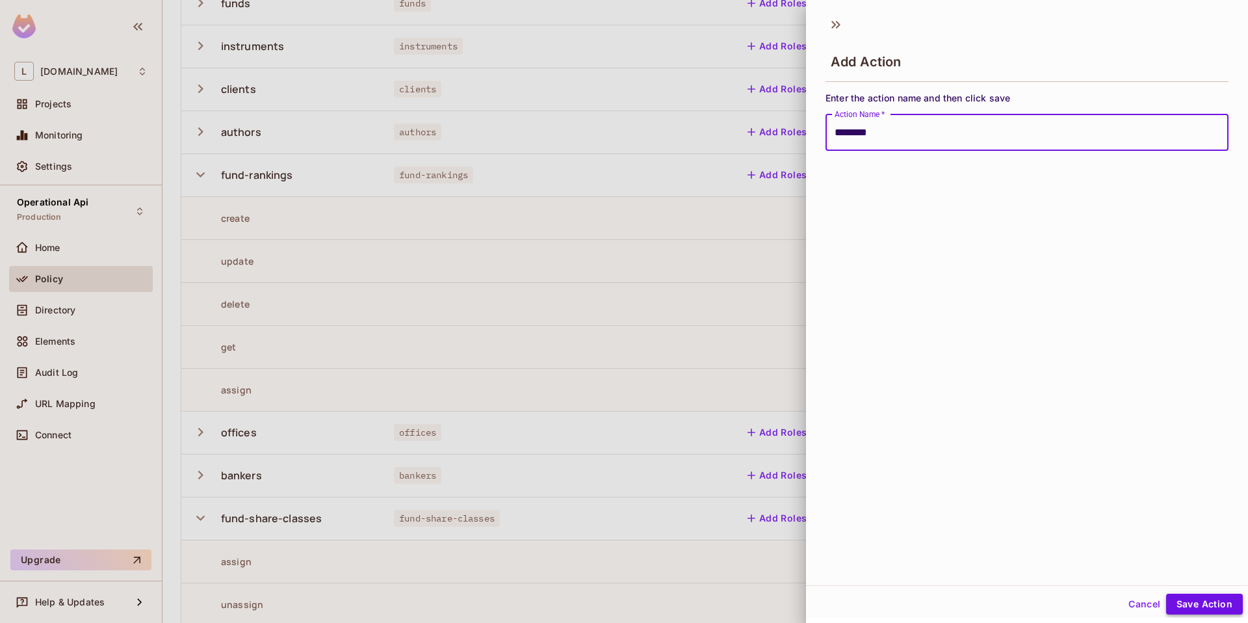
type input "********"
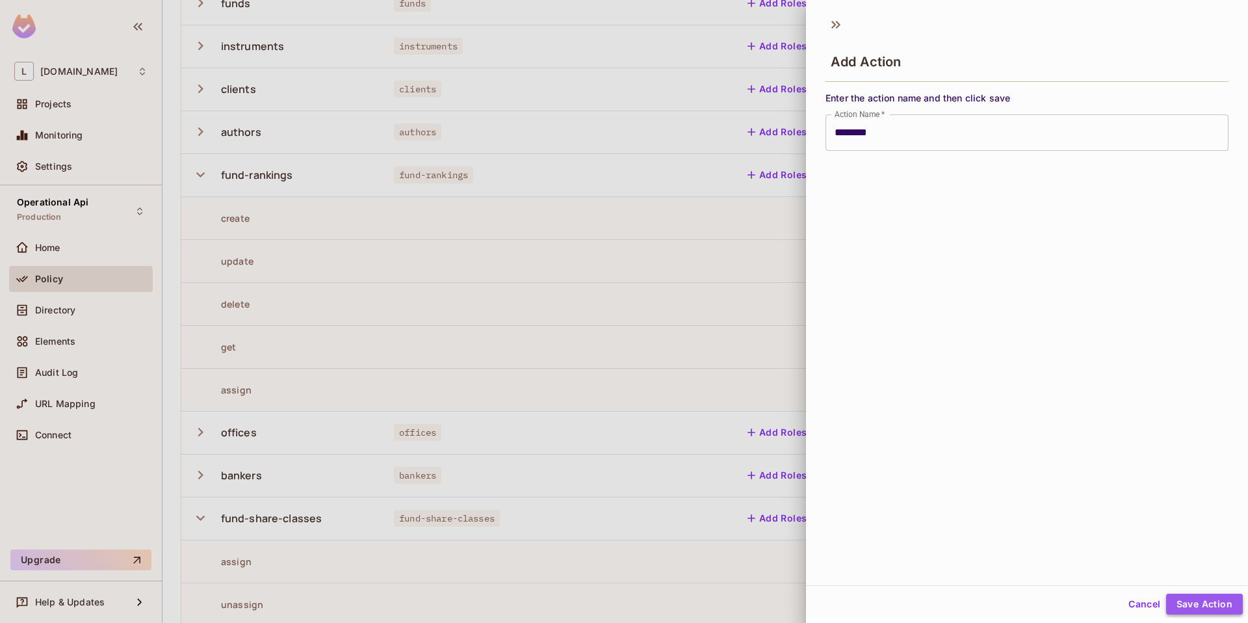
click at [1166, 598] on button "Save Action" at bounding box center [1204, 604] width 77 height 21
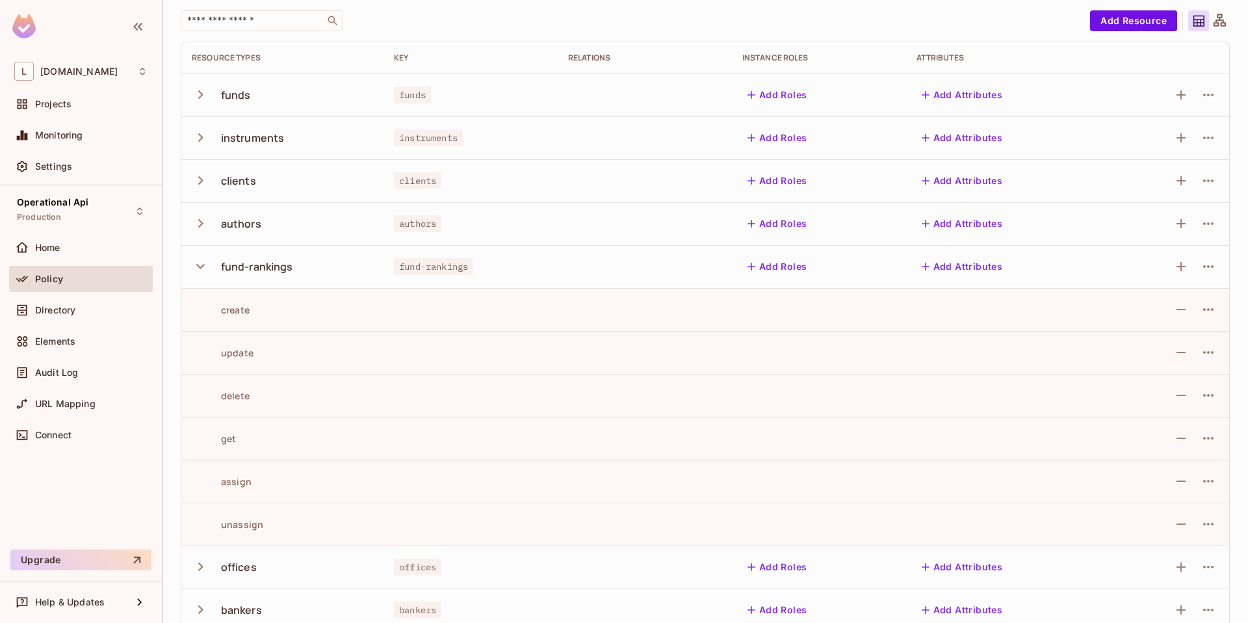
scroll to position [0, 0]
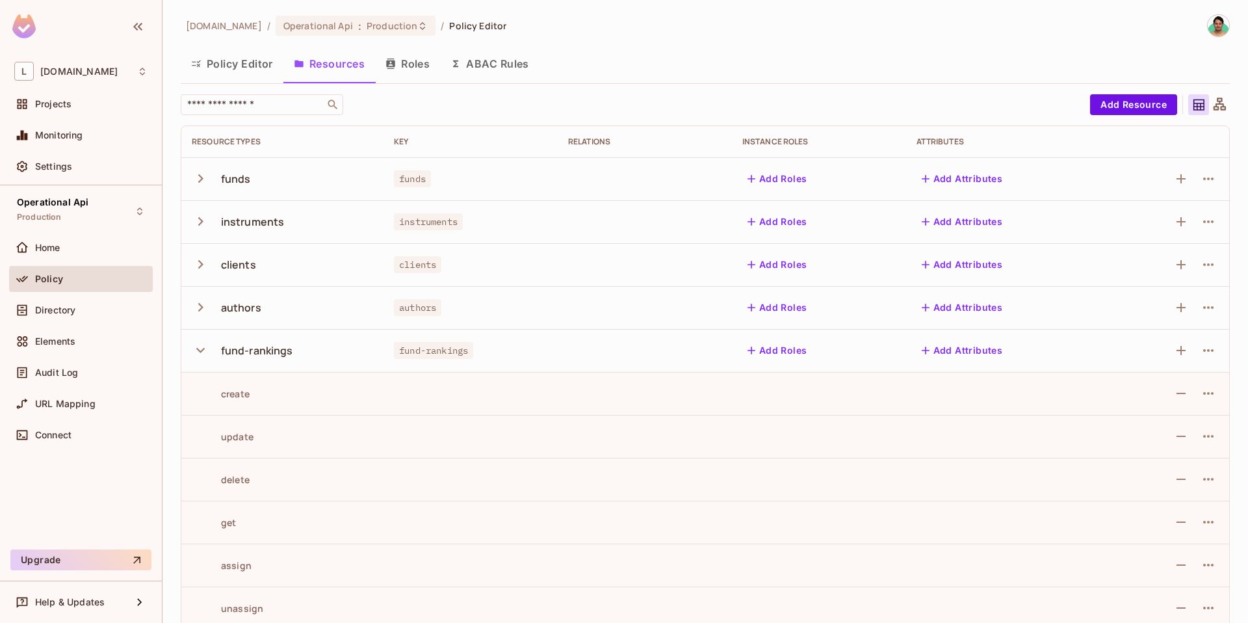
click at [222, 71] on button "Policy Editor" at bounding box center [232, 63] width 103 height 33
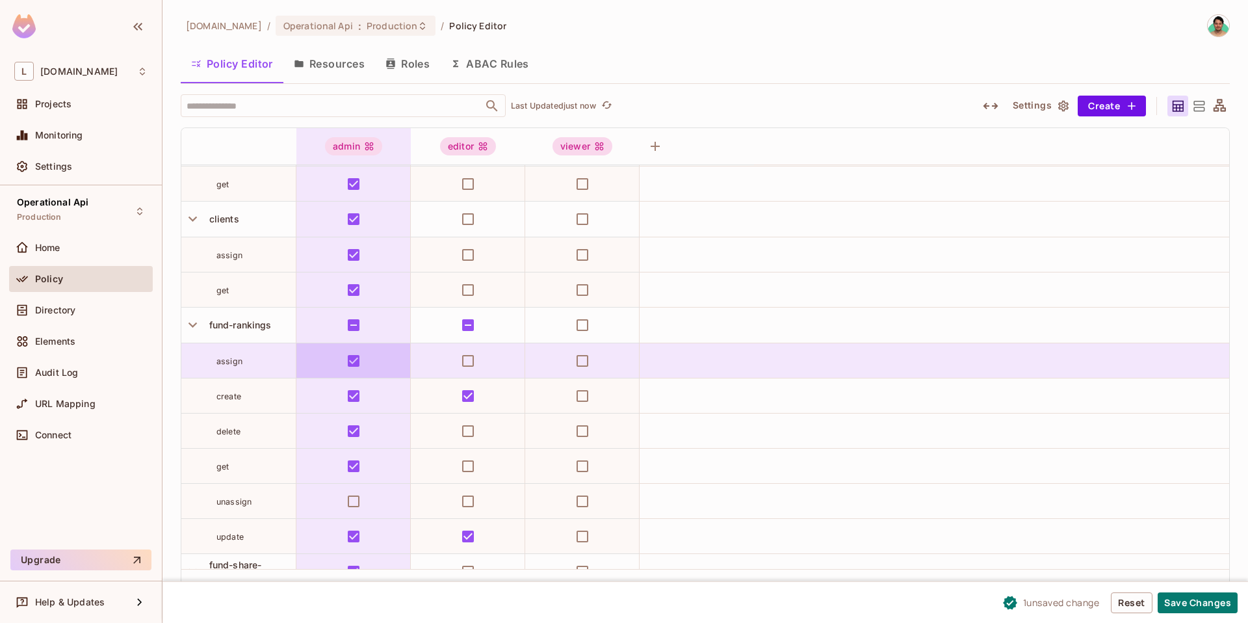
scroll to position [324, 0]
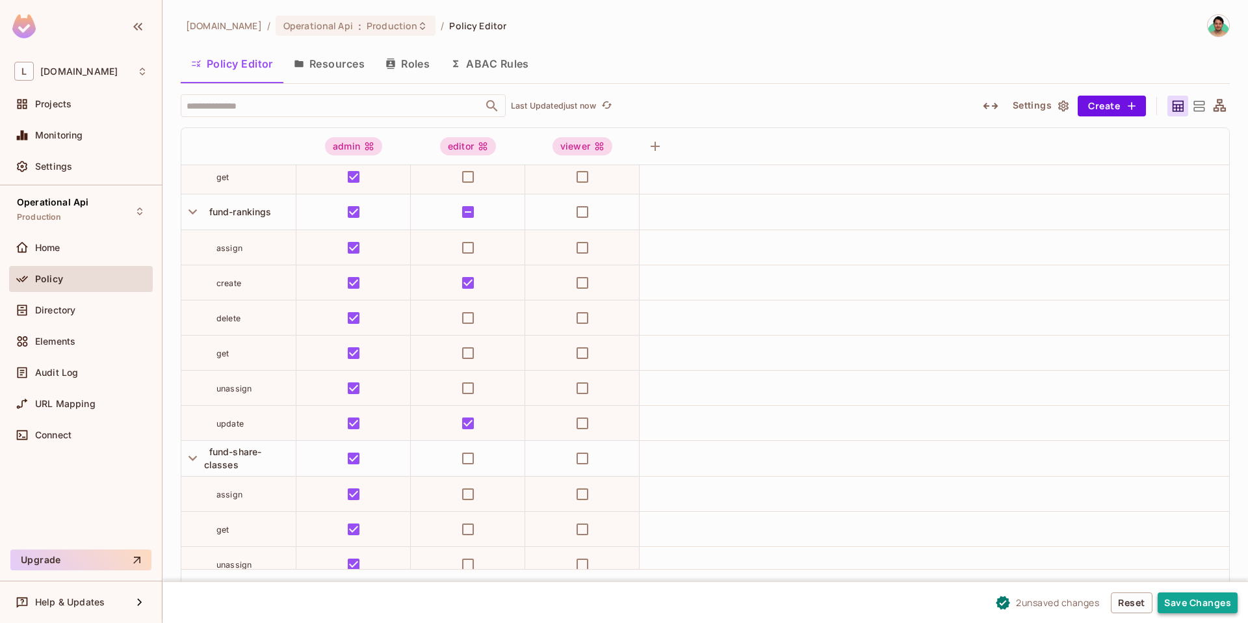
click at [1186, 607] on button "Save Changes" at bounding box center [1198, 602] width 80 height 21
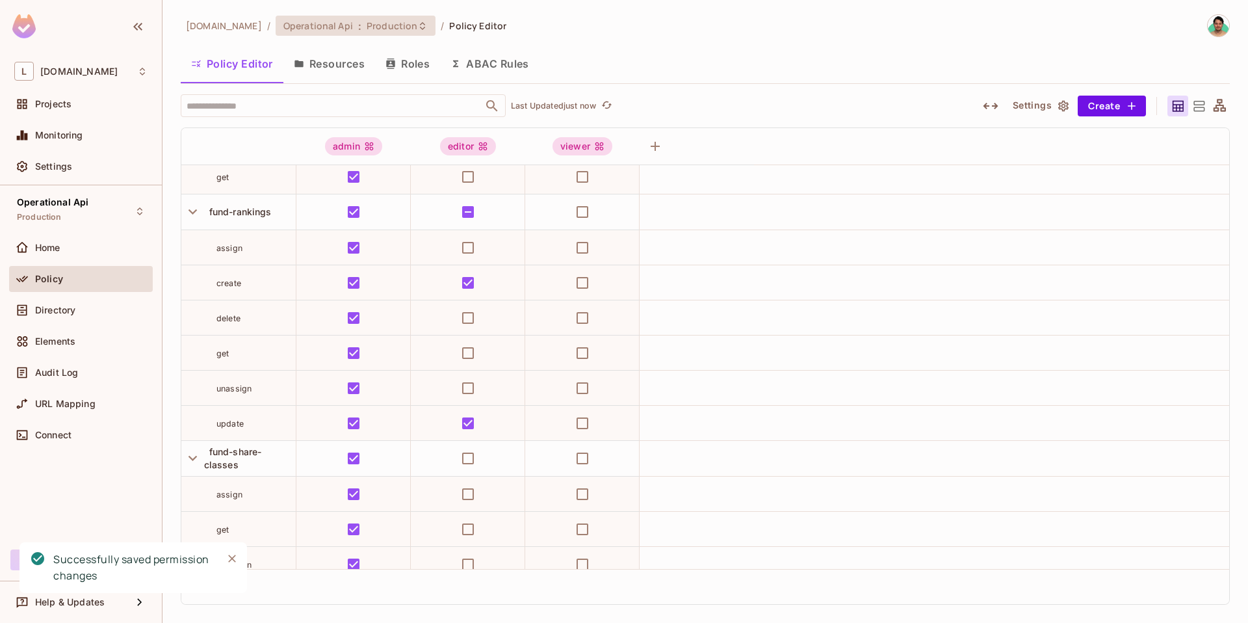
click at [367, 31] on span "Production" at bounding box center [392, 26] width 51 height 12
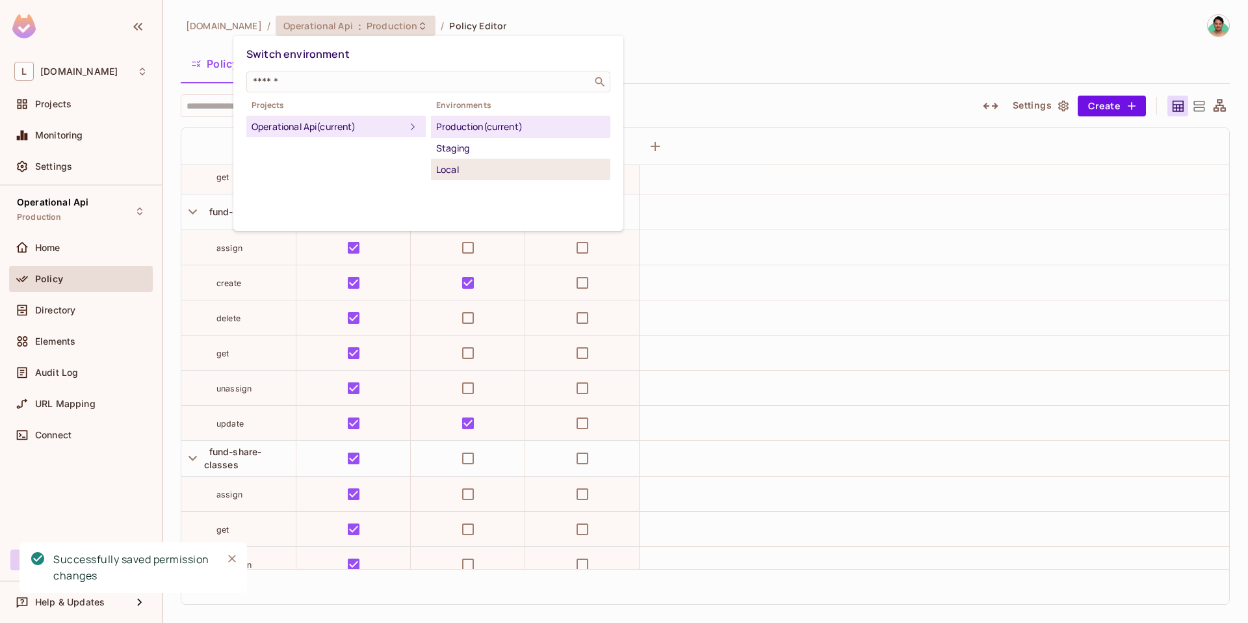
click at [495, 174] on div "Local" at bounding box center [520, 170] width 169 height 16
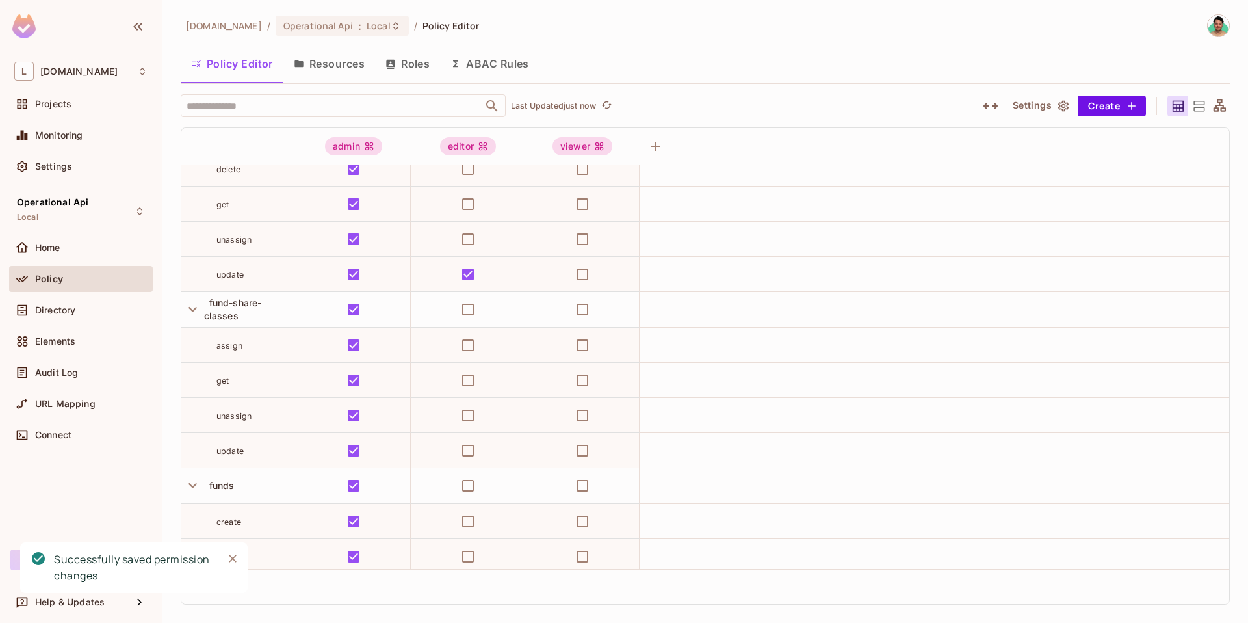
scroll to position [0, 0]
